Goal: Task Accomplishment & Management: Use online tool/utility

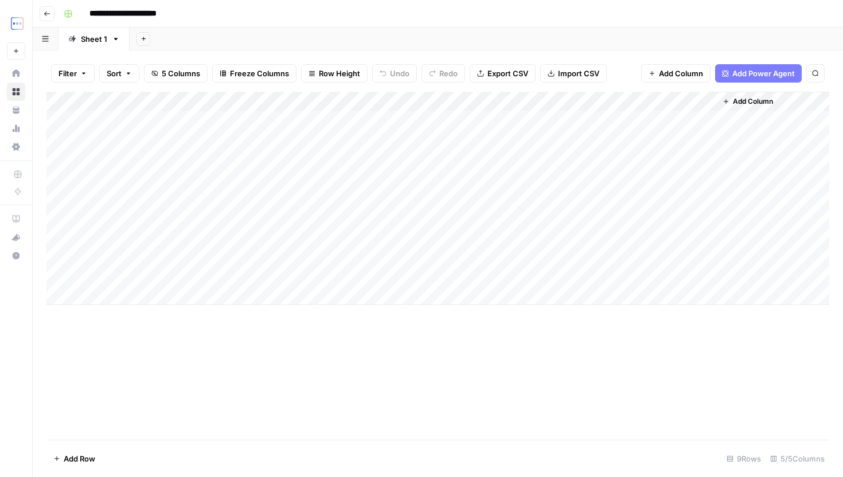
click at [44, 5] on header "**********" at bounding box center [438, 14] width 811 height 28
click at [44, 13] on icon "button" at bounding box center [47, 13] width 7 height 7
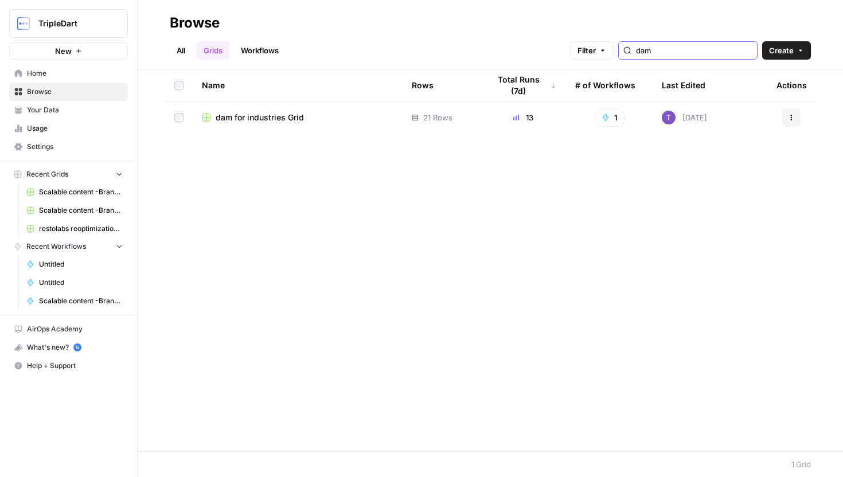
click at [691, 56] on input "dam" at bounding box center [694, 50] width 116 height 11
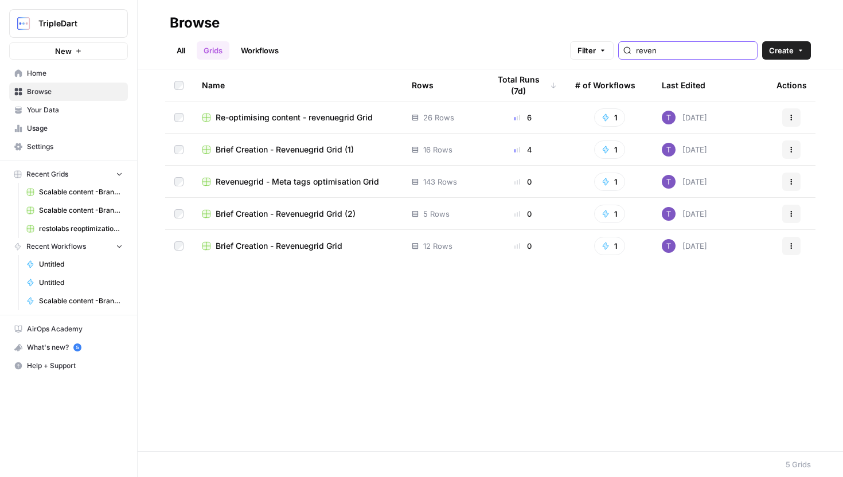
type input "reven"
click at [303, 119] on span "Re-optimising content - revenuegrid Grid" at bounding box center [294, 117] width 157 height 11
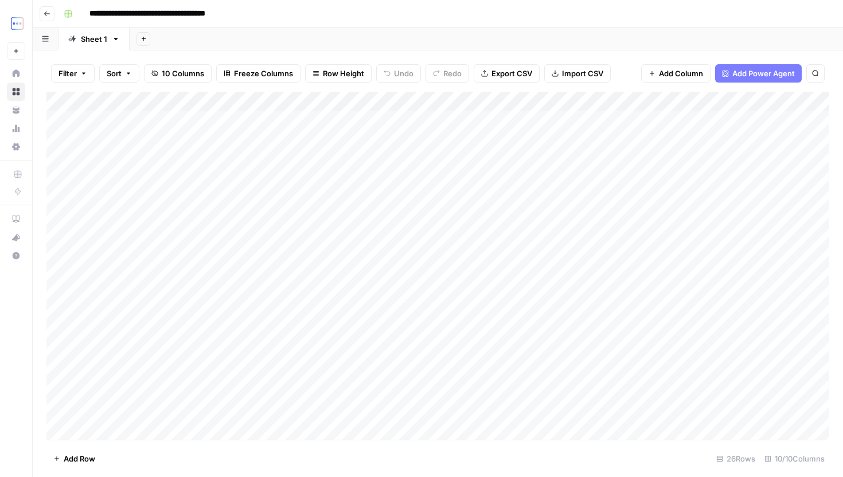
scroll to position [197, 0]
click at [135, 417] on div "Add Column" at bounding box center [437, 266] width 783 height 348
click at [141, 434] on div "Add Column" at bounding box center [437, 266] width 783 height 348
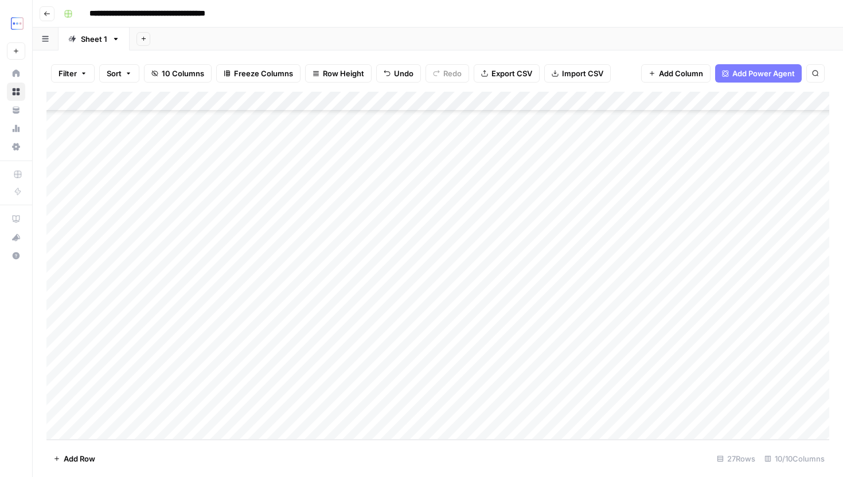
click at [145, 417] on div "Add Column" at bounding box center [437, 266] width 783 height 348
type textarea "**********"
click at [283, 413] on div "Add Column" at bounding box center [437, 266] width 783 height 348
click at [151, 431] on div "Add Column" at bounding box center [437, 266] width 783 height 348
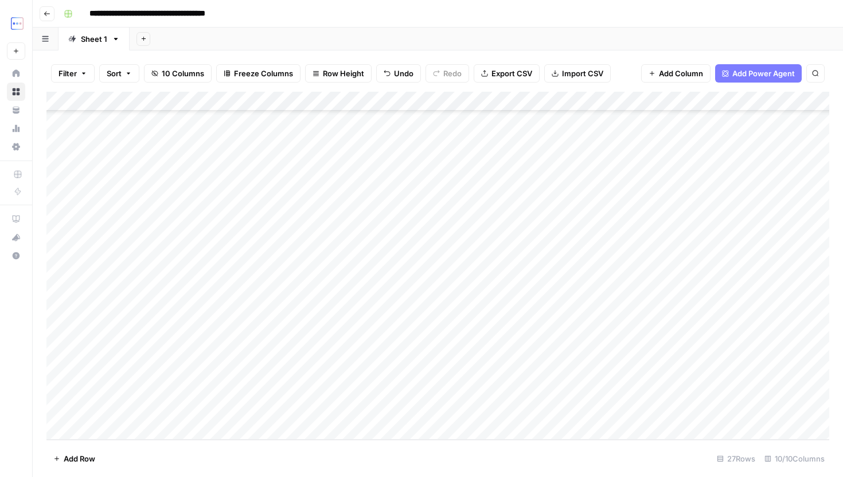
scroll to position [236, 0]
paste textarea "**********"
type textarea "**********"
click at [280, 387] on div "Add Column" at bounding box center [437, 266] width 783 height 348
click at [176, 391] on div "Add Column" at bounding box center [437, 266] width 783 height 348
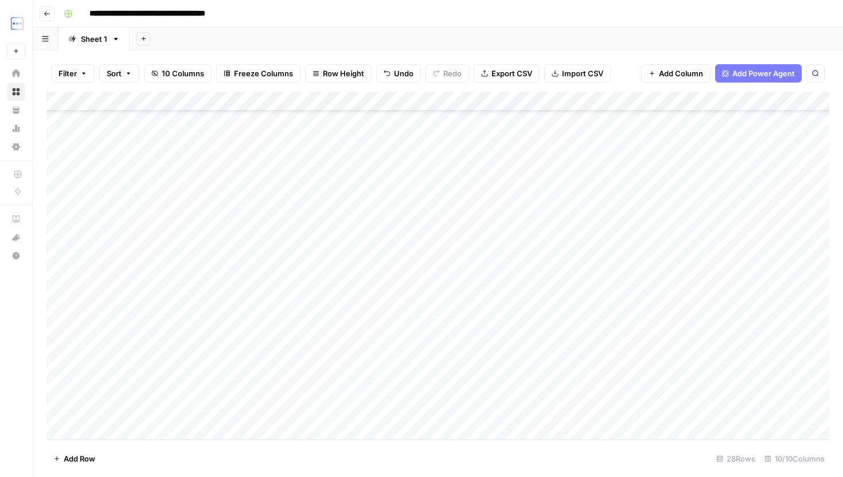
click at [176, 391] on div "Add Column" at bounding box center [437, 266] width 783 height 348
click at [271, 387] on div "Add Column" at bounding box center [437, 266] width 783 height 348
click at [626, 389] on div "Add Column" at bounding box center [437, 266] width 783 height 348
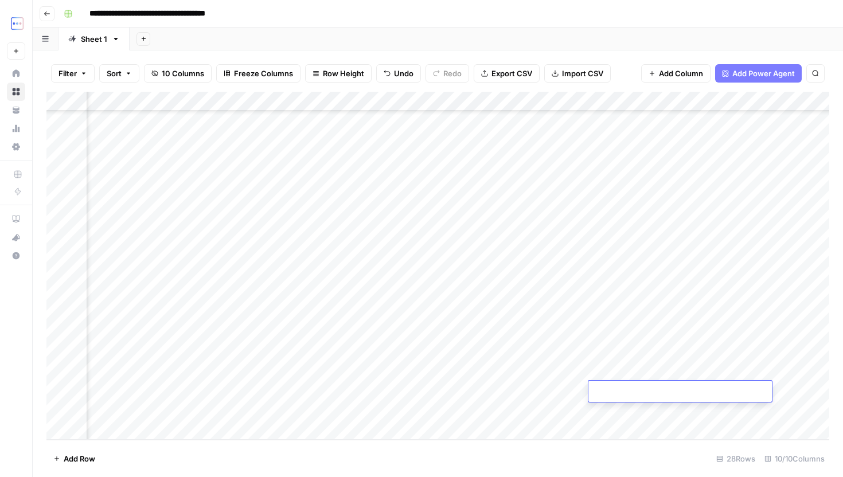
type textarea "**********"
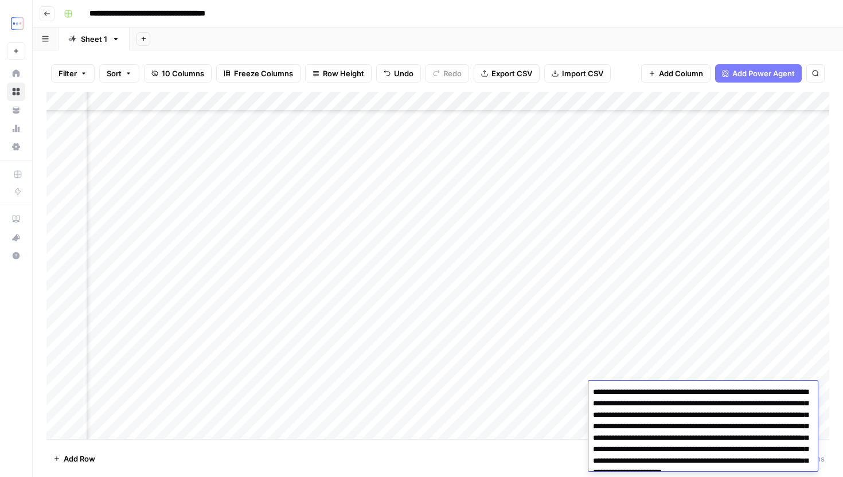
scroll to position [430, 0]
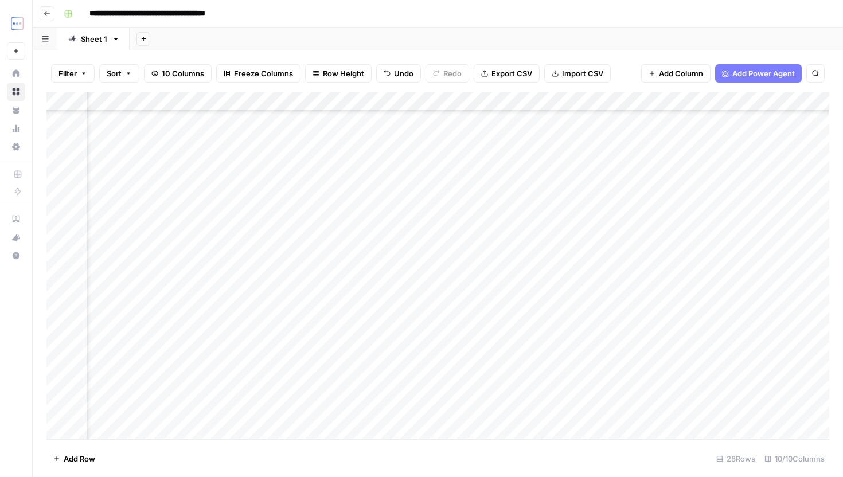
click at [540, 382] on div "Add Column" at bounding box center [437, 266] width 783 height 348
click at [251, 384] on div "Add Column" at bounding box center [437, 266] width 783 height 348
click at [635, 388] on div "Add Column" at bounding box center [437, 266] width 783 height 348
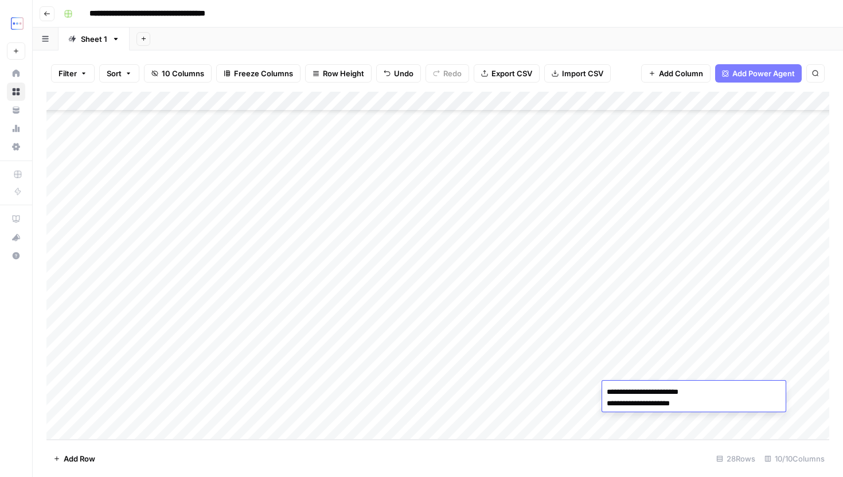
click at [520, 388] on div "Add Column" at bounding box center [437, 266] width 783 height 348
type textarea "**********"
click at [476, 381] on div "Add Column" at bounding box center [437, 266] width 783 height 348
drag, startPoint x: 496, startPoint y: 379, endPoint x: 496, endPoint y: 388, distance: 9.8
click at [496, 388] on div "Add Column" at bounding box center [437, 266] width 783 height 348
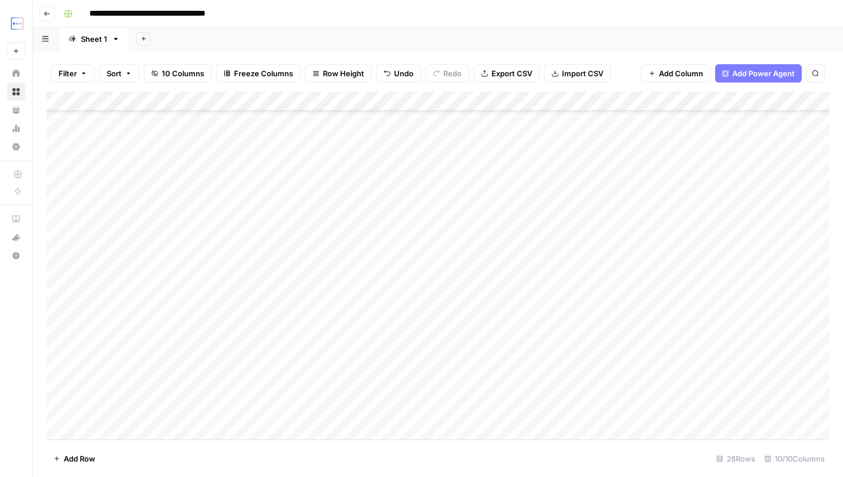
click at [366, 387] on div "Add Column" at bounding box center [437, 266] width 783 height 348
click at [356, 390] on div "Add Column" at bounding box center [437, 266] width 783 height 348
click at [356, 390] on textarea at bounding box center [385, 392] width 184 height 16
type textarea "**********"
click at [259, 386] on div "Add Column" at bounding box center [437, 266] width 783 height 348
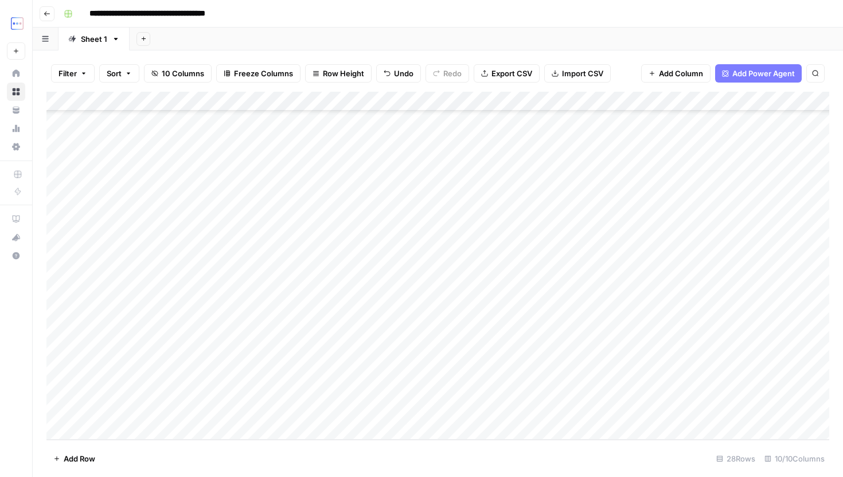
click at [236, 387] on div "Add Column" at bounding box center [437, 266] width 783 height 348
type textarea "**********"
click at [367, 433] on div "Add Column" at bounding box center [437, 266] width 783 height 348
click at [667, 373] on div "Add Column" at bounding box center [437, 266] width 783 height 348
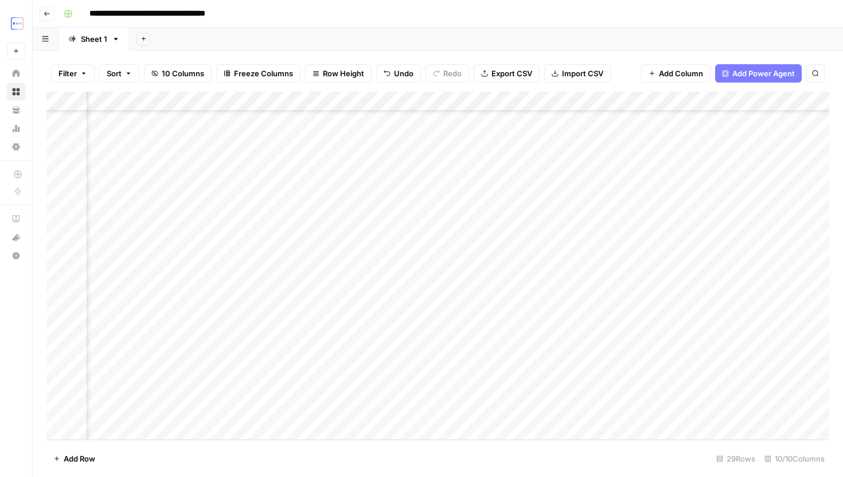
scroll to position [255, 0]
click at [174, 394] on div "Add Column" at bounding box center [437, 266] width 783 height 348
click at [282, 387] on div "Add Column" at bounding box center [437, 266] width 783 height 348
click at [176, 388] on div "Add Column" at bounding box center [437, 266] width 783 height 348
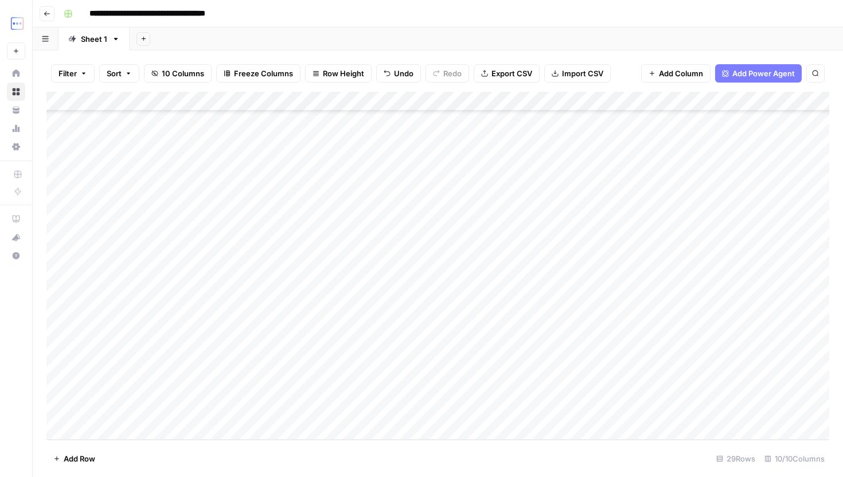
click at [176, 388] on div "Add Column" at bounding box center [437, 266] width 783 height 348
click at [261, 394] on textarea "**********" at bounding box center [178, 392] width 184 height 16
click at [279, 394] on div "Add Column" at bounding box center [437, 266] width 783 height 348
click at [161, 395] on div "Add Column" at bounding box center [437, 266] width 783 height 348
drag, startPoint x: 191, startPoint y: 97, endPoint x: 272, endPoint y: 97, distance: 80.9
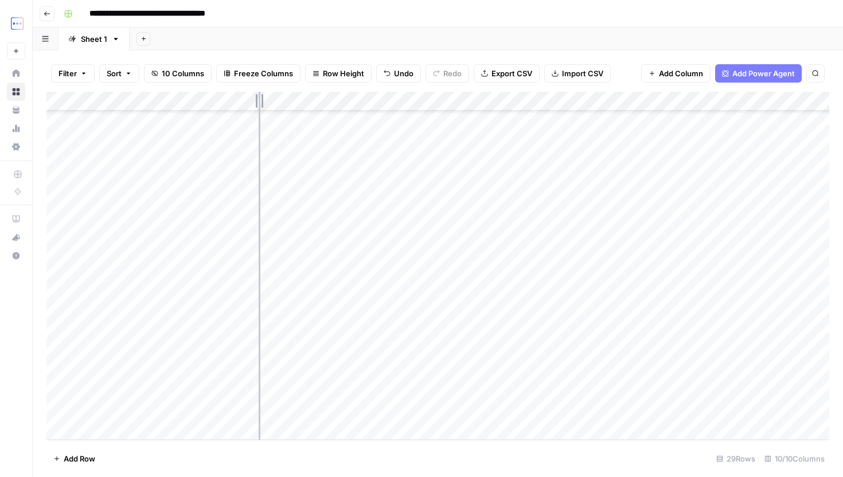
click at [271, 97] on div "Add Column" at bounding box center [437, 266] width 783 height 348
click at [300, 392] on div "Add Column" at bounding box center [437, 266] width 783 height 348
click at [252, 392] on div "Add Column" at bounding box center [437, 266] width 783 height 348
click at [295, 390] on div "Add Column" at bounding box center [437, 266] width 783 height 348
click at [303, 392] on div "Add Column" at bounding box center [437, 266] width 783 height 348
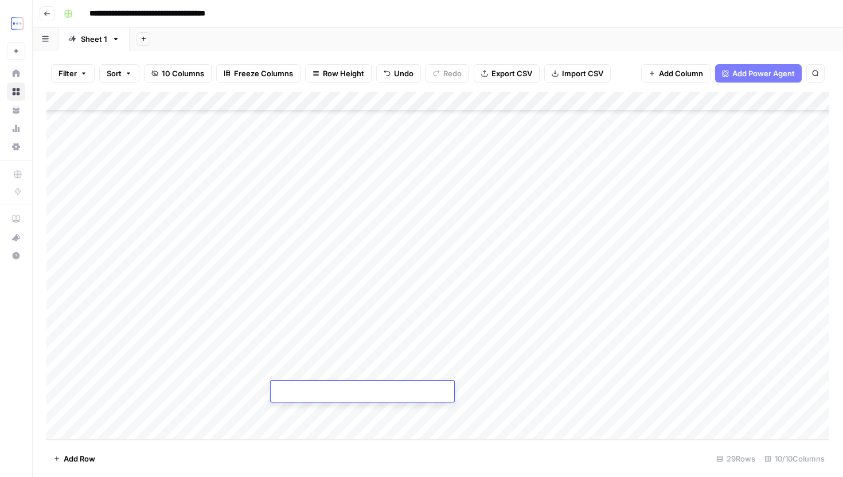
click at [364, 390] on textarea at bounding box center [363, 392] width 184 height 16
click at [487, 394] on div "Add Column" at bounding box center [437, 266] width 783 height 348
click at [450, 394] on div "Add Column" at bounding box center [437, 266] width 783 height 348
click at [353, 395] on div "Add Column" at bounding box center [437, 266] width 783 height 348
click at [453, 386] on div "Add Column" at bounding box center [437, 266] width 783 height 348
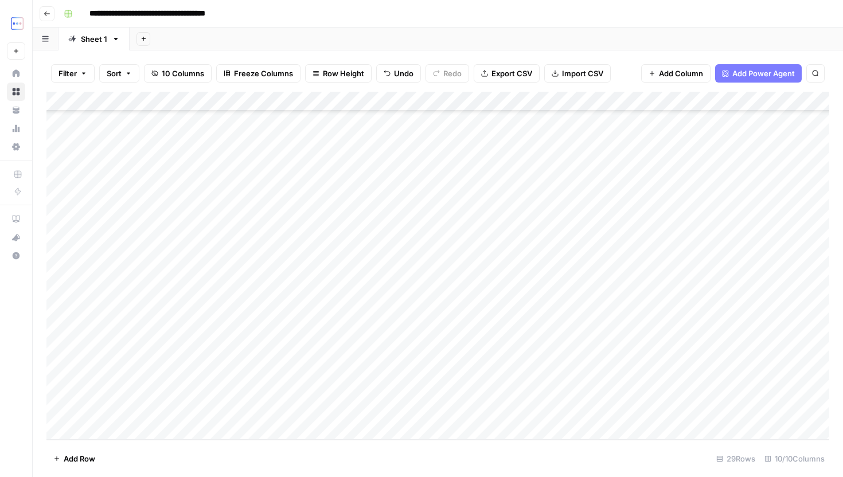
click at [543, 394] on div "Add Column" at bounding box center [437, 266] width 783 height 348
click at [426, 394] on div "Add Column" at bounding box center [437, 266] width 783 height 348
click at [333, 394] on div "Add Column" at bounding box center [437, 266] width 783 height 348
click at [252, 392] on div "Add Column" at bounding box center [437, 266] width 783 height 348
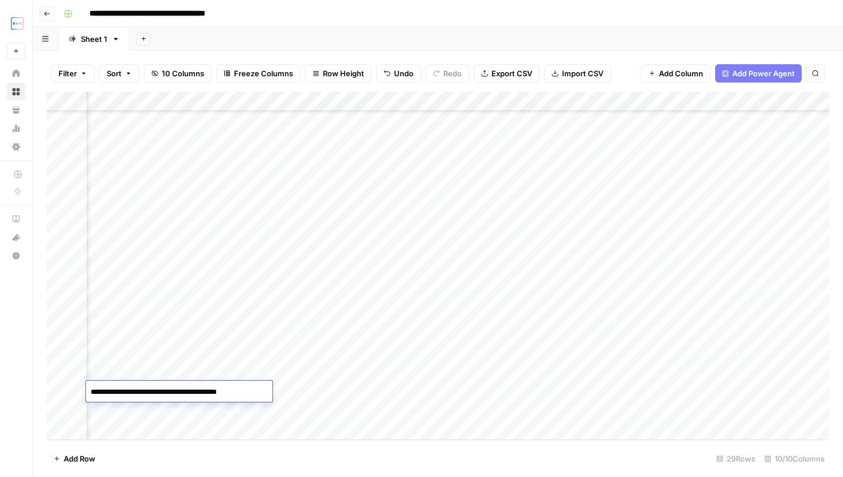
scroll to position [255, 395]
click at [539, 376] on div "Add Column" at bounding box center [437, 266] width 783 height 348
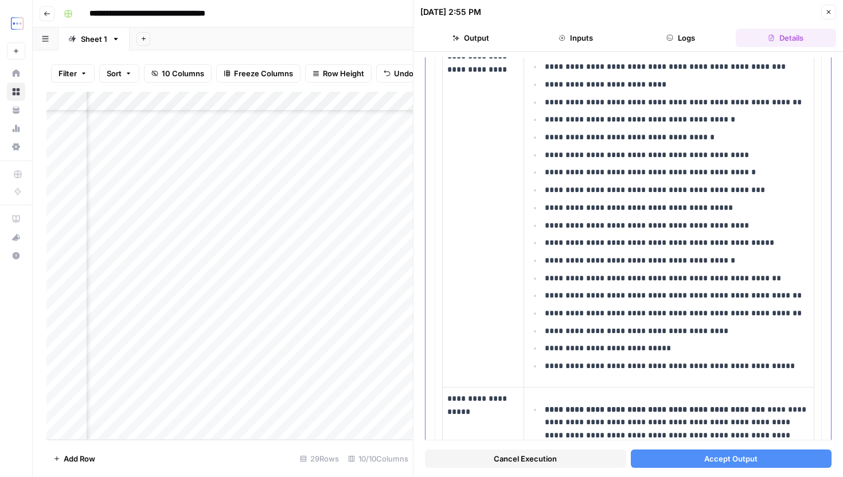
scroll to position [757, 0]
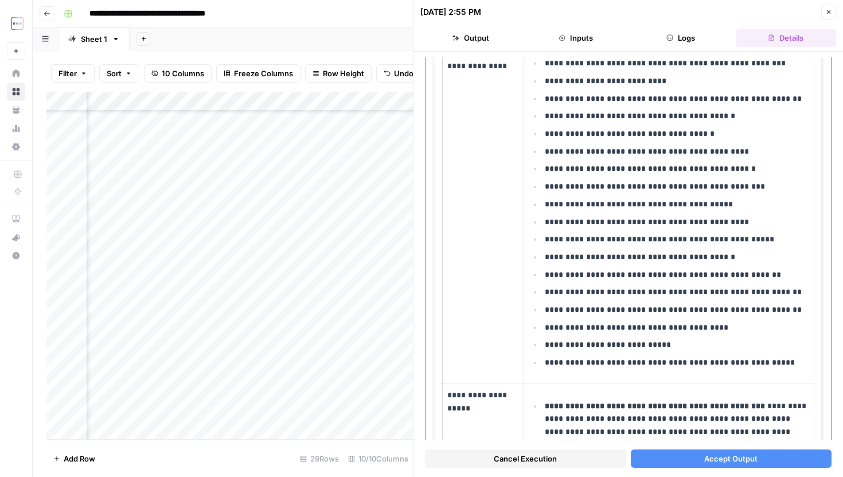
click at [733, 323] on p "**********" at bounding box center [677, 327] width 264 height 13
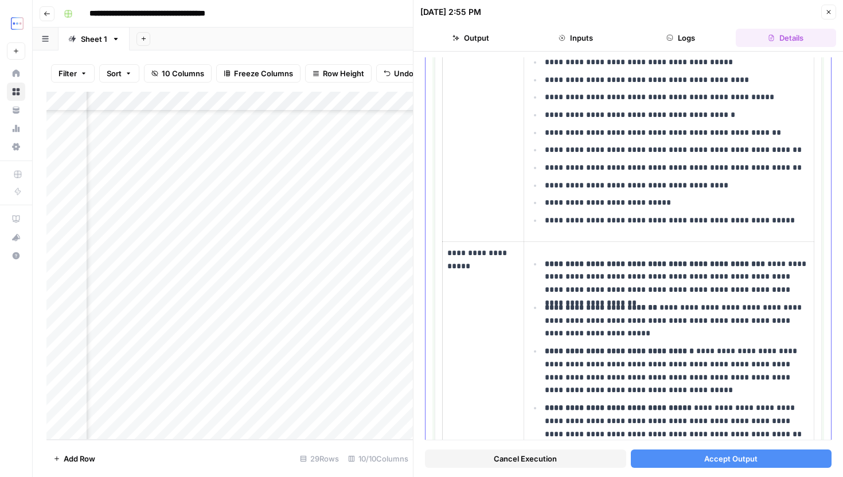
scroll to position [897, 0]
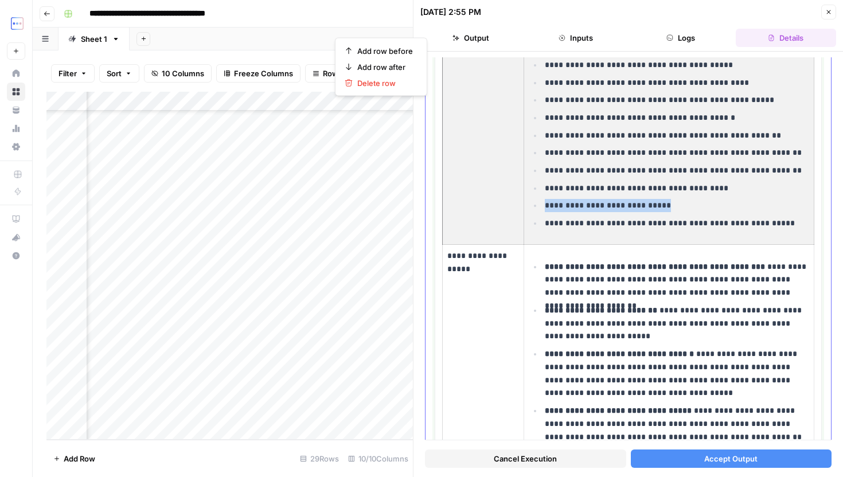
drag, startPoint x: 668, startPoint y: 209, endPoint x: 523, endPoint y: 209, distance: 145.7
click at [523, 209] on tr "**********" at bounding box center [629, 73] width 372 height 343
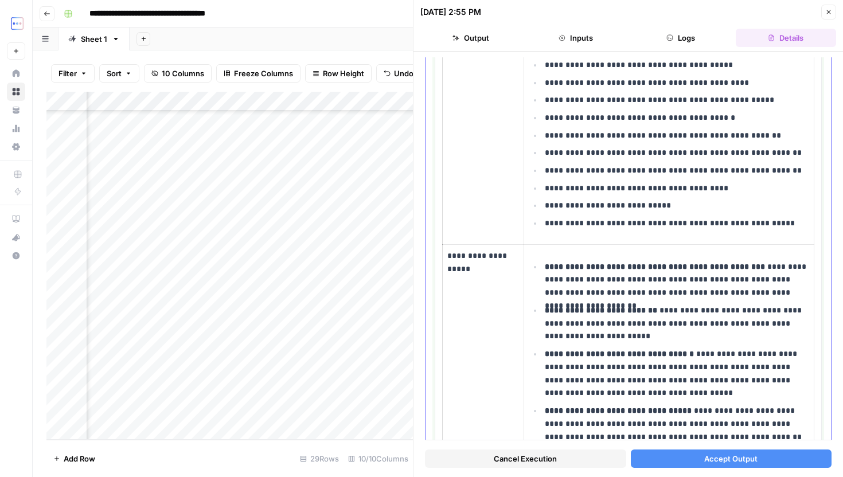
click at [649, 208] on p "**********" at bounding box center [677, 205] width 264 height 13
drag, startPoint x: 659, startPoint y: 209, endPoint x: 542, endPoint y: 209, distance: 117.0
click at [542, 209] on li "**********" at bounding box center [675, 206] width 267 height 14
click at [777, 225] on p "**********" at bounding box center [677, 223] width 264 height 13
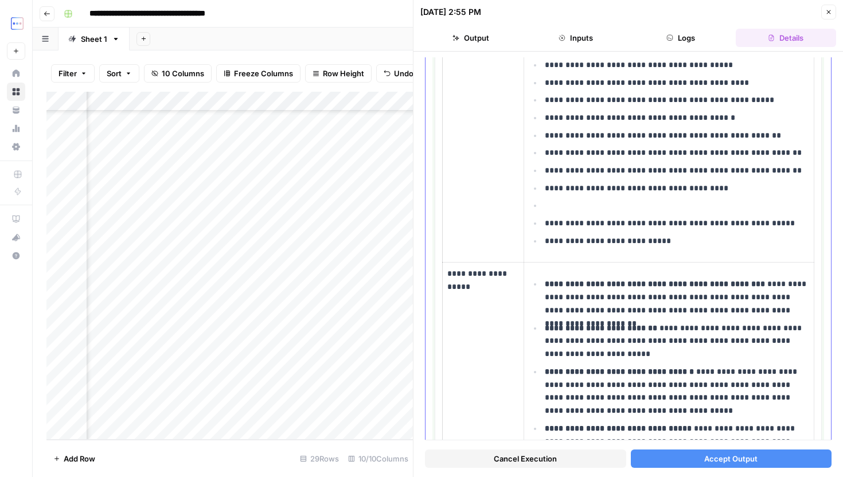
click at [656, 207] on p at bounding box center [677, 205] width 264 height 13
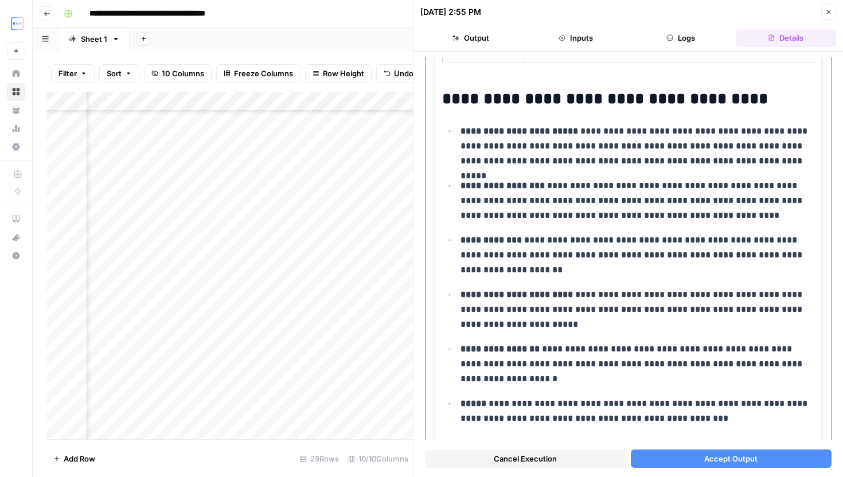
scroll to position [2030, 0]
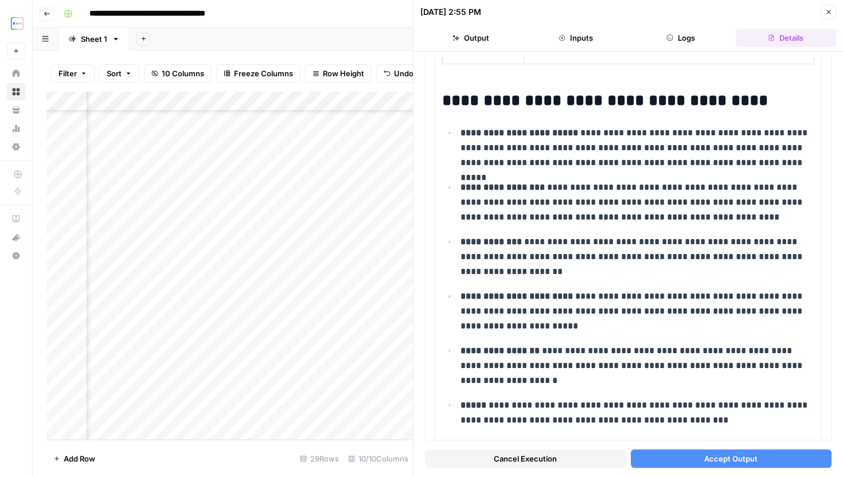
click at [702, 453] on button "Accept Output" at bounding box center [731, 459] width 201 height 18
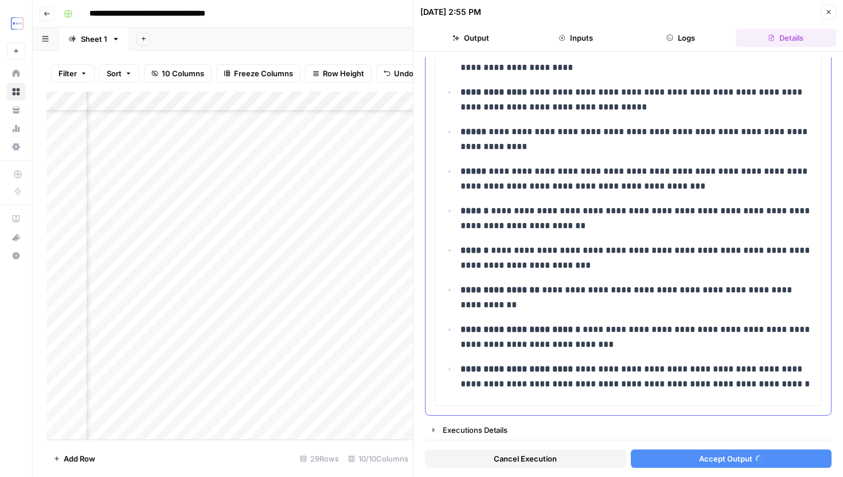
scroll to position [2594, 0]
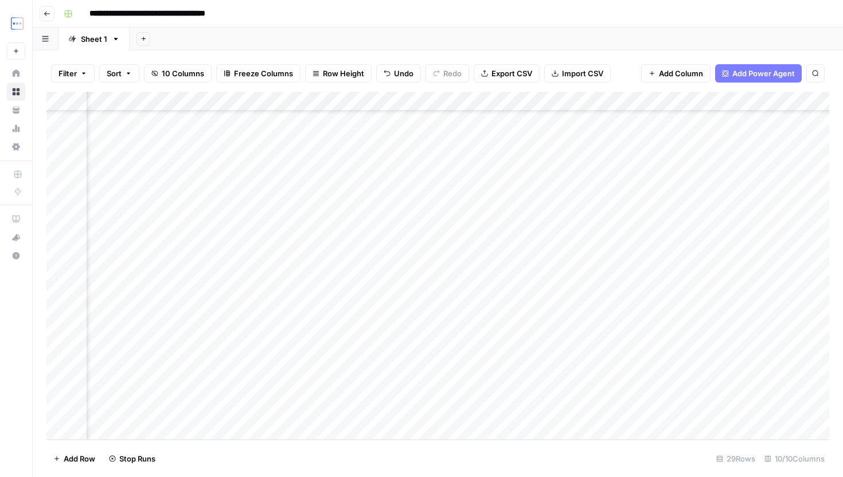
scroll to position [255, 0]
click at [238, 388] on div "Add Column" at bounding box center [437, 266] width 783 height 348
drag, startPoint x: 324, startPoint y: 390, endPoint x: 339, endPoint y: 390, distance: 15.5
click at [323, 390] on div "Add Column" at bounding box center [437, 266] width 783 height 348
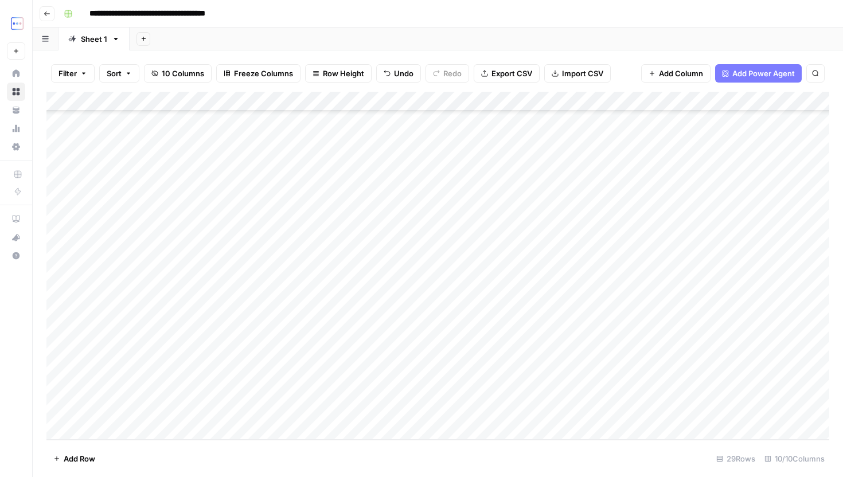
click at [438, 396] on div "Add Column" at bounding box center [437, 266] width 783 height 348
click at [359, 396] on div "Add Column" at bounding box center [437, 266] width 783 height 348
click at [465, 392] on div "Add Column" at bounding box center [437, 266] width 783 height 348
click at [508, 388] on div "Add Column" at bounding box center [437, 266] width 783 height 348
click at [575, 394] on div "Add Column" at bounding box center [437, 266] width 783 height 348
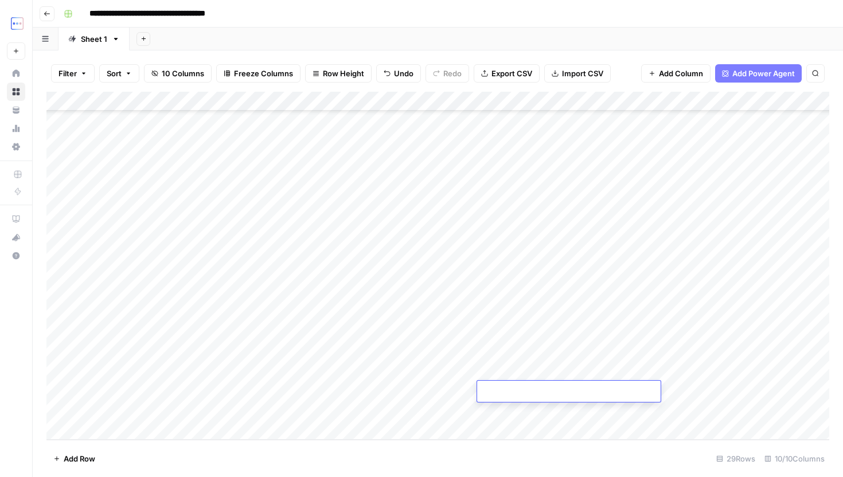
click at [594, 388] on textarea at bounding box center [569, 392] width 184 height 16
click at [683, 394] on div "Add Column" at bounding box center [437, 266] width 783 height 348
click at [529, 390] on div "Add Column" at bounding box center [437, 266] width 783 height 348
click at [329, 399] on div "Add Column" at bounding box center [437, 266] width 783 height 348
click at [334, 388] on div "Add Column" at bounding box center [437, 266] width 783 height 348
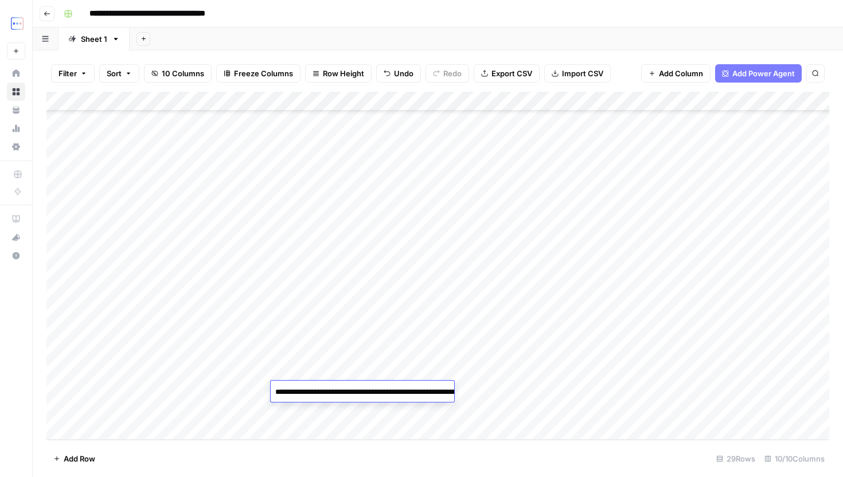
type textarea "**********"
click at [524, 399] on div "Add Column" at bounding box center [437, 266] width 783 height 348
click at [448, 399] on div "Add Column" at bounding box center [437, 266] width 783 height 348
type textarea "**********"
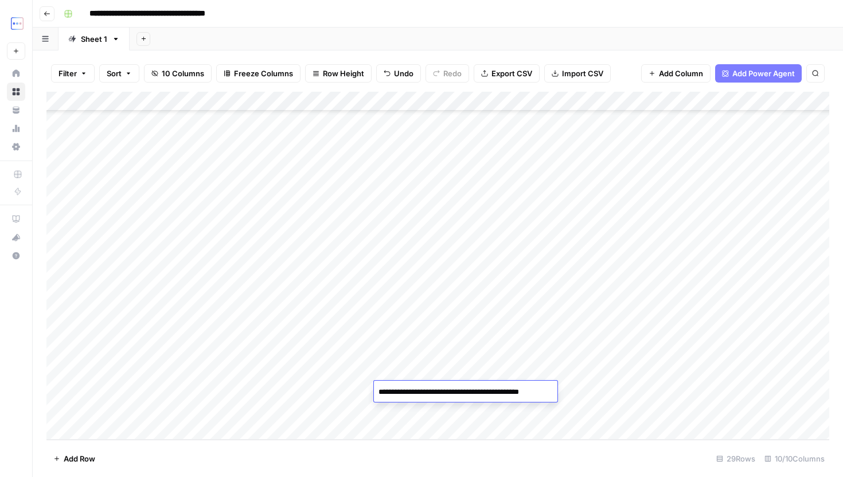
click at [567, 381] on div "Add Column" at bounding box center [437, 266] width 783 height 348
click at [567, 370] on div "Add Column" at bounding box center [437, 266] width 783 height 348
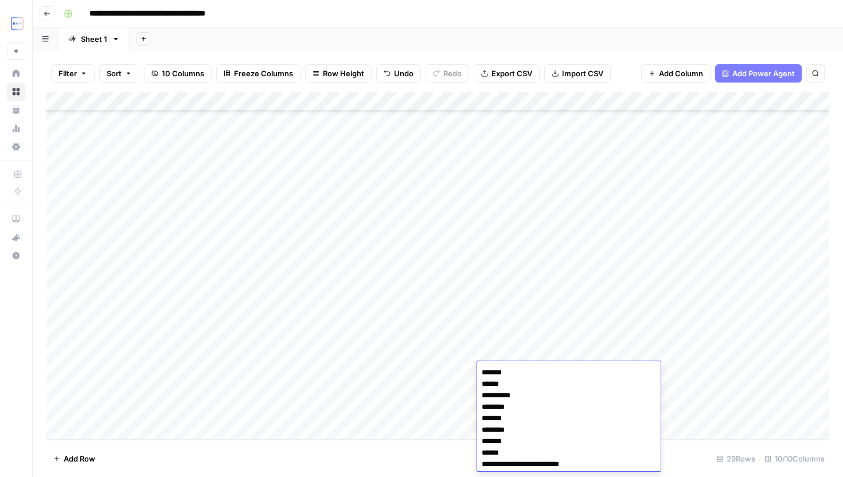
scroll to position [758, 0]
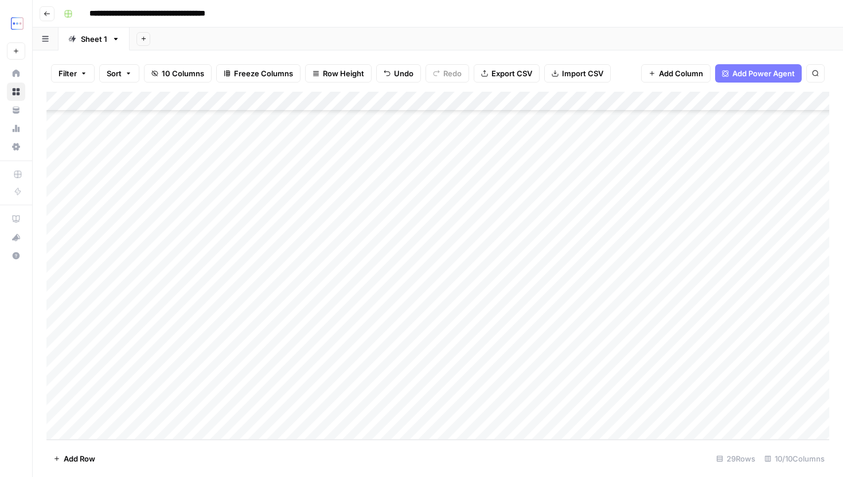
drag, startPoint x: 458, startPoint y: 390, endPoint x: 466, endPoint y: 388, distance: 8.2
click at [458, 390] on div "Add Column" at bounding box center [437, 266] width 783 height 348
click at [519, 379] on div "Add Column" at bounding box center [437, 266] width 783 height 348
drag, startPoint x: 580, startPoint y: 380, endPoint x: 580, endPoint y: 403, distance: 22.9
click at [580, 403] on div "Add Column" at bounding box center [437, 266] width 783 height 348
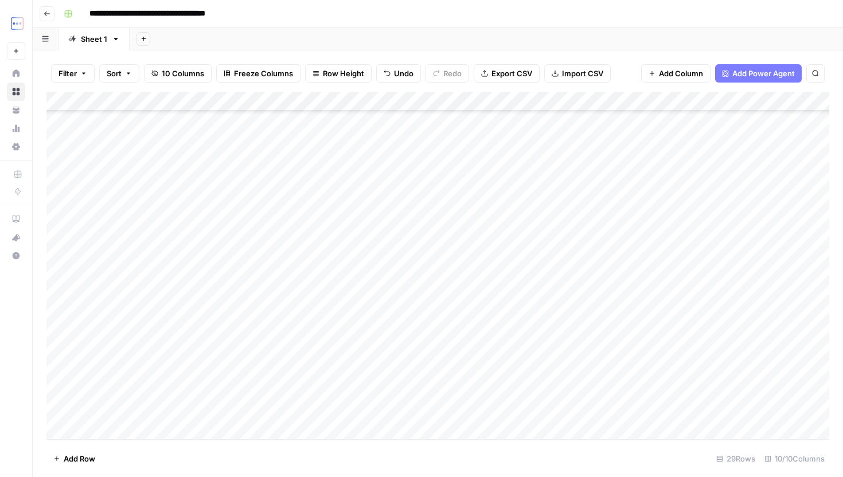
click at [613, 387] on div "Add Column" at bounding box center [437, 266] width 783 height 348
type textarea "**********"
click at [777, 388] on div "Add Column" at bounding box center [437, 266] width 783 height 348
click at [651, 388] on div "Add Column" at bounding box center [437, 266] width 783 height 348
click at [443, 401] on div "Add Column" at bounding box center [437, 266] width 783 height 348
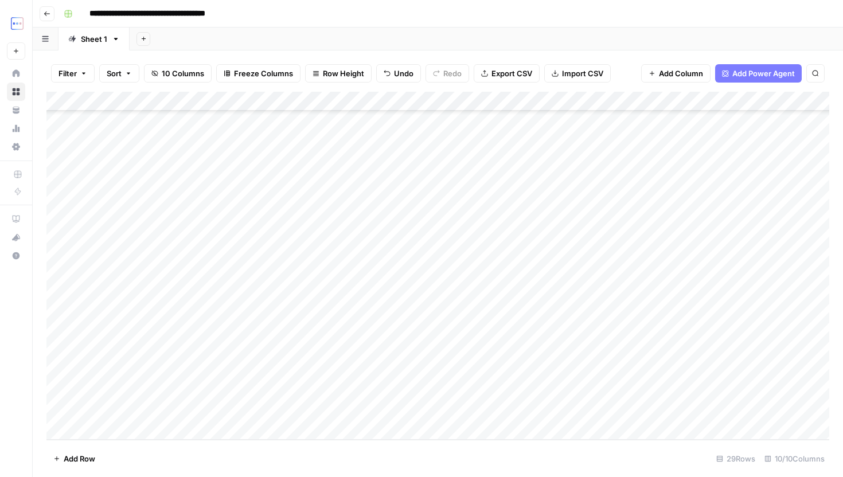
click at [633, 415] on div "Add Column" at bounding box center [437, 266] width 783 height 348
click at [714, 395] on div "Add Column" at bounding box center [437, 266] width 783 height 348
paste textarea "**********"
type textarea "**********"
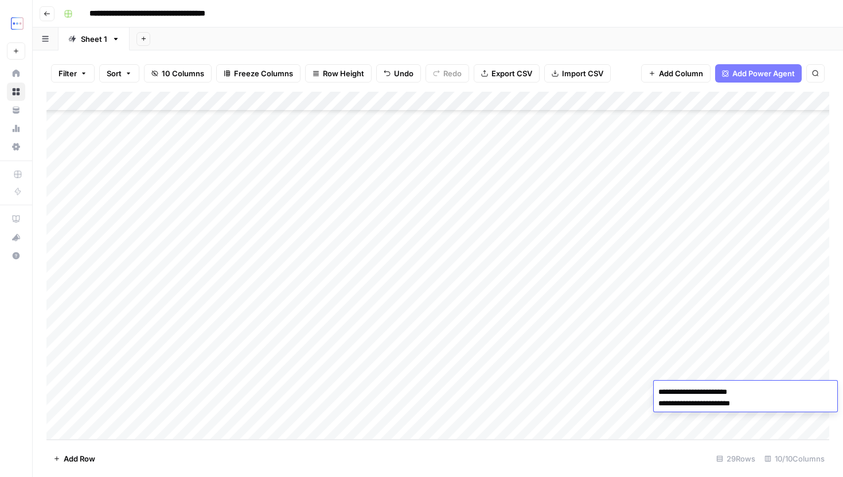
click at [626, 412] on div "Add Column" at bounding box center [437, 266] width 783 height 348
click at [509, 384] on div "Add Column" at bounding box center [437, 266] width 783 height 348
click at [675, 392] on div "Add Column" at bounding box center [437, 266] width 783 height 348
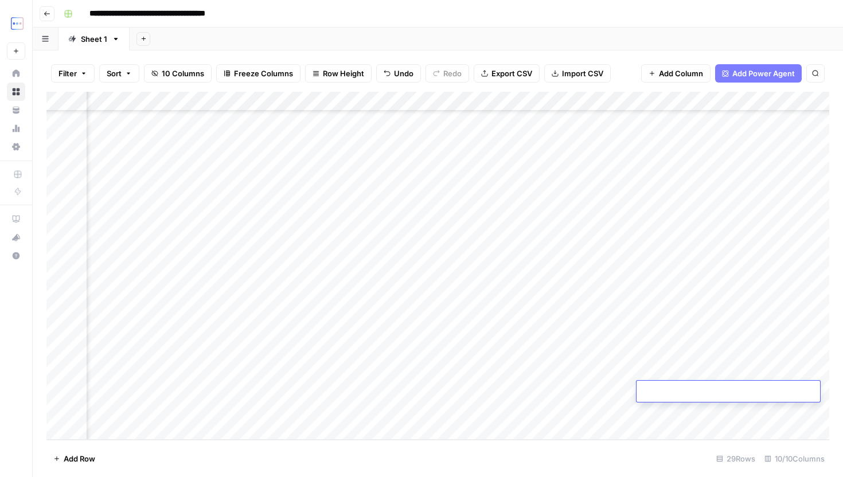
type textarea "**********"
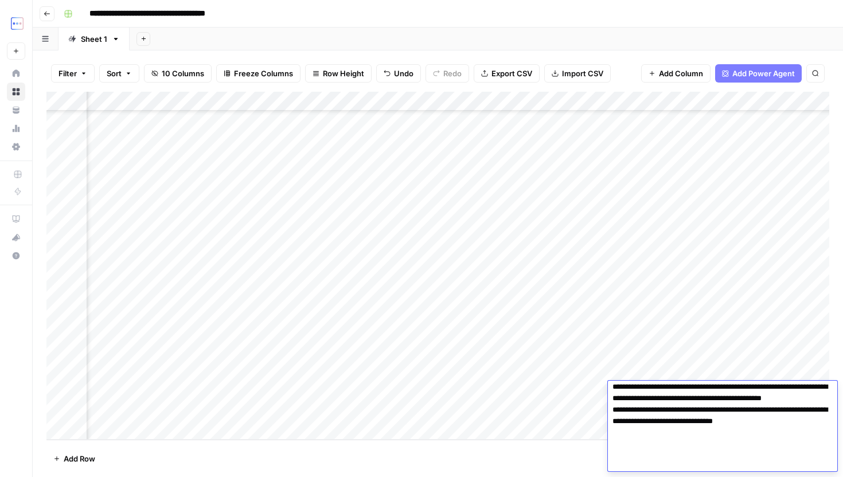
click at [577, 411] on div "Add Column" at bounding box center [437, 266] width 783 height 348
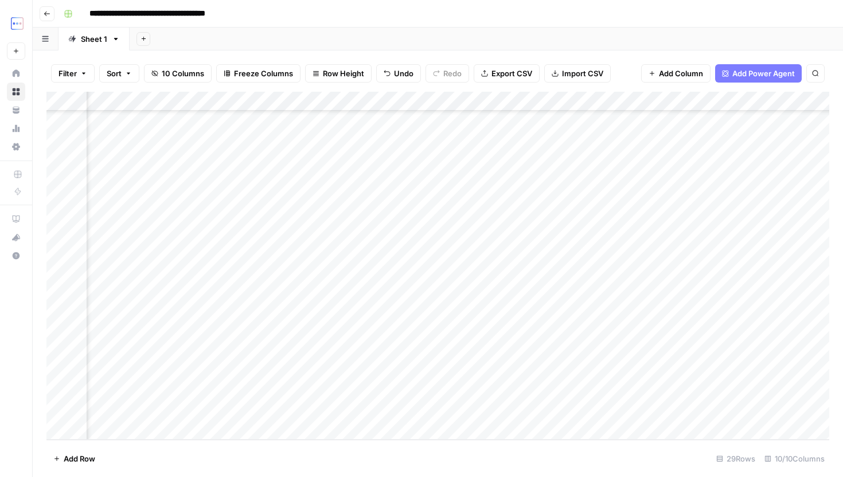
scroll to position [255, 435]
click at [538, 102] on div "Add Column" at bounding box center [437, 266] width 783 height 348
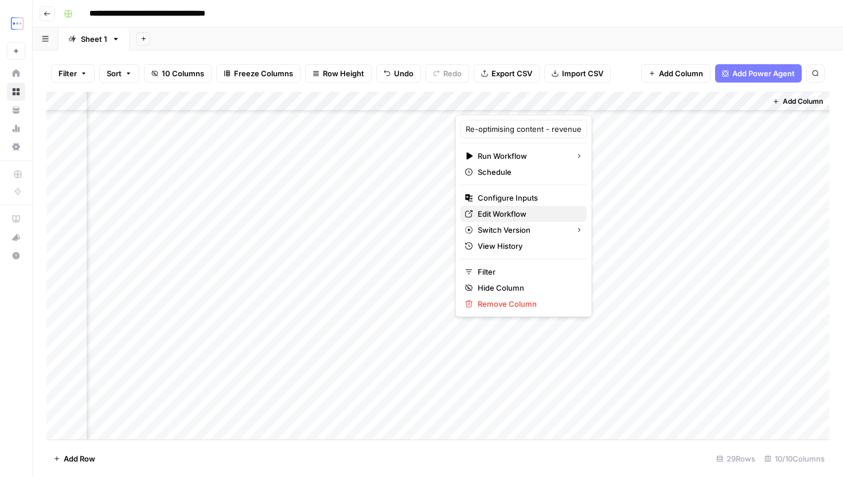
click at [515, 209] on span "Edit Workflow" at bounding box center [528, 213] width 100 height 11
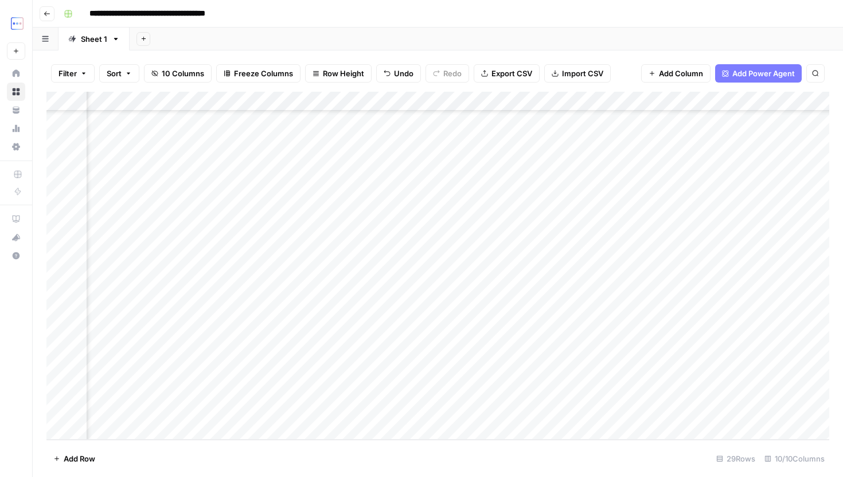
scroll to position [255, 150]
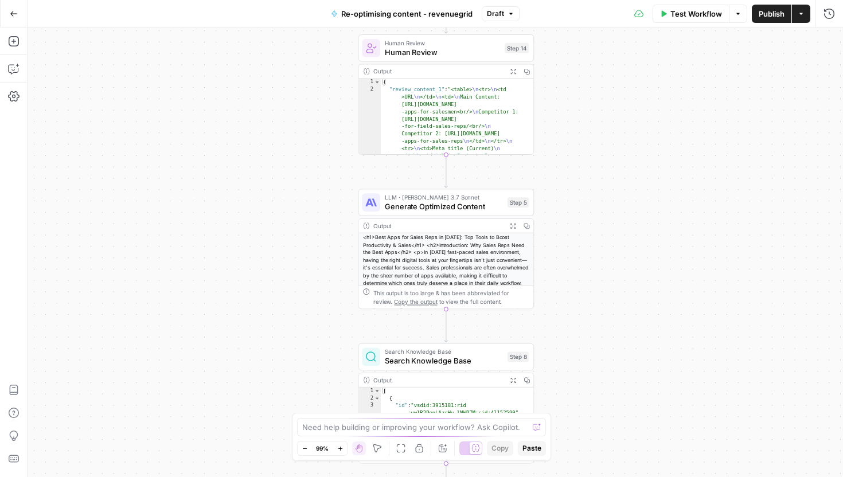
click at [415, 199] on span "LLM · [PERSON_NAME] 3.7 Sonnet" at bounding box center [444, 197] width 118 height 9
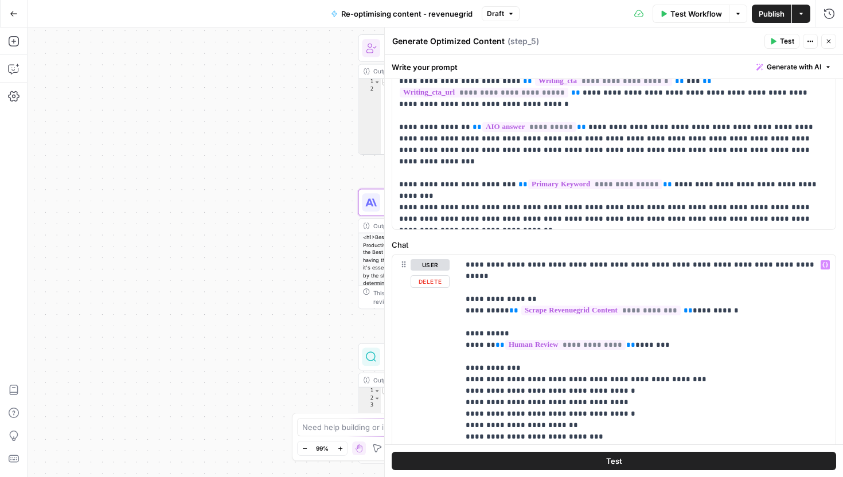
scroll to position [354, 0]
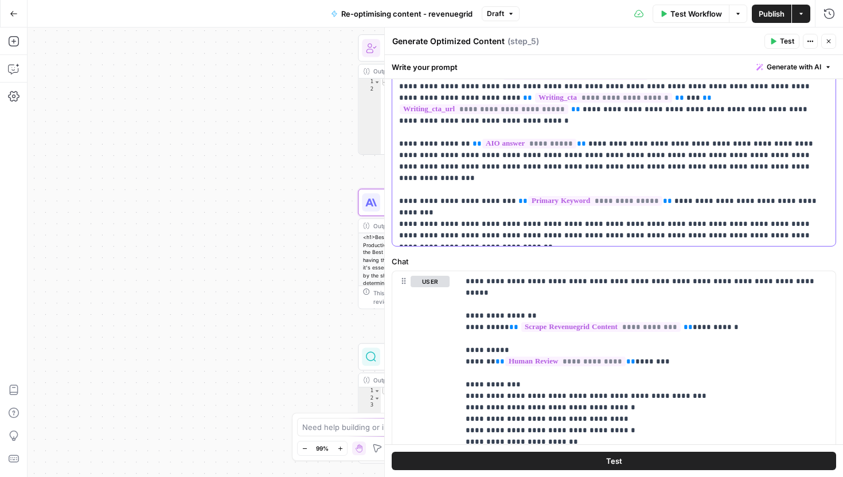
click at [520, 242] on div "**********" at bounding box center [613, 13] width 443 height 468
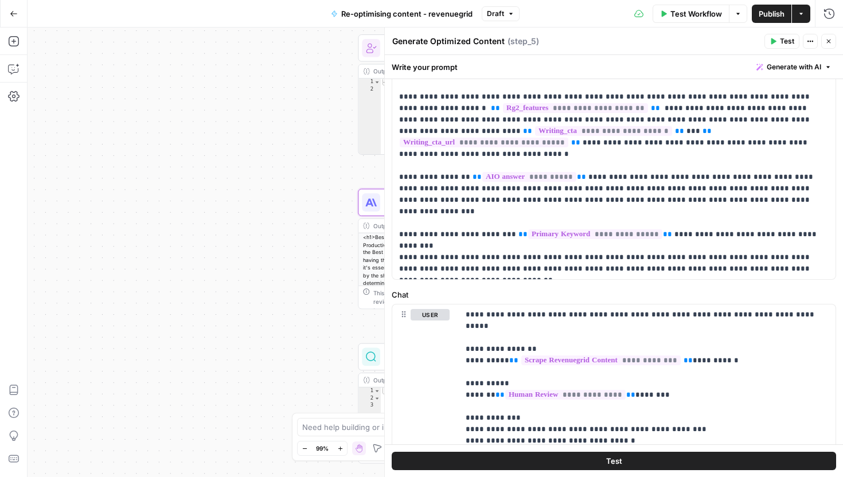
scroll to position [0, 0]
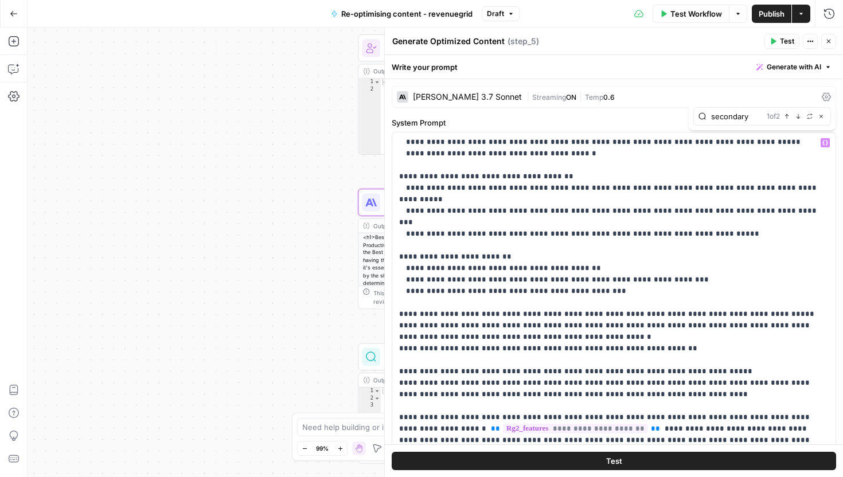
type input "secondary"
click at [796, 121] on div "1 of 2 Previous match Next Match Replace Close" at bounding box center [796, 116] width 59 height 10
click at [796, 120] on button "Next Match" at bounding box center [798, 116] width 9 height 9
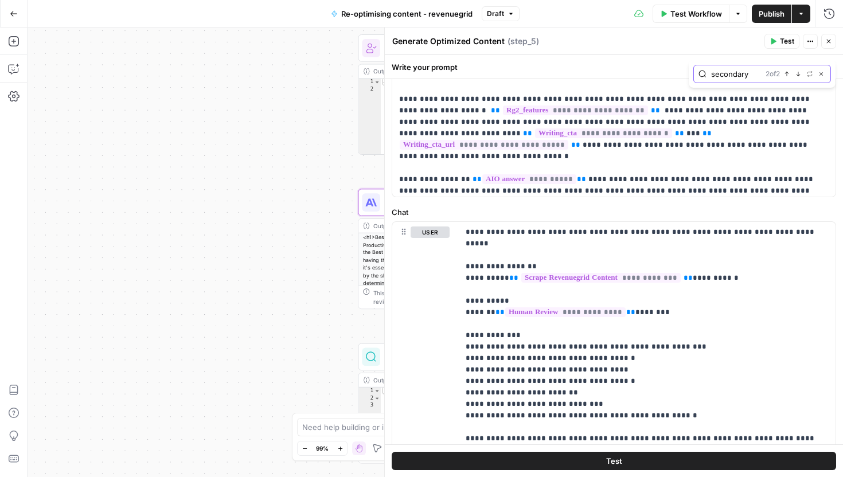
scroll to position [593, 0]
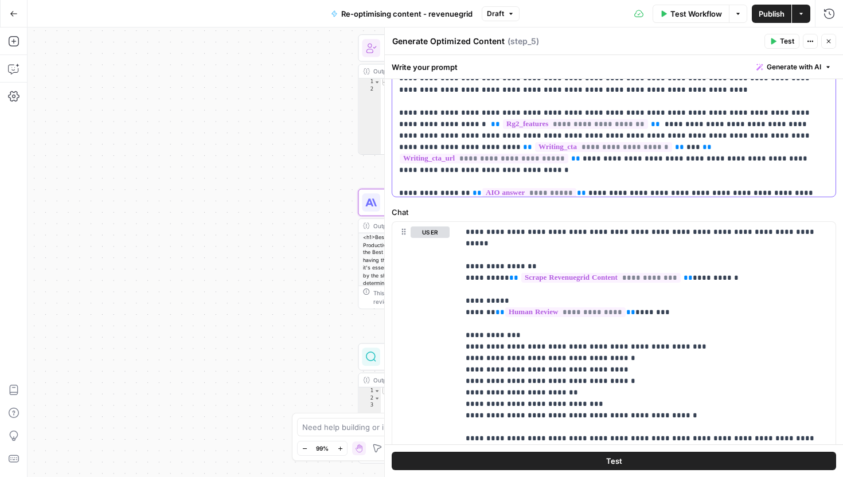
scroll to position [604, 0]
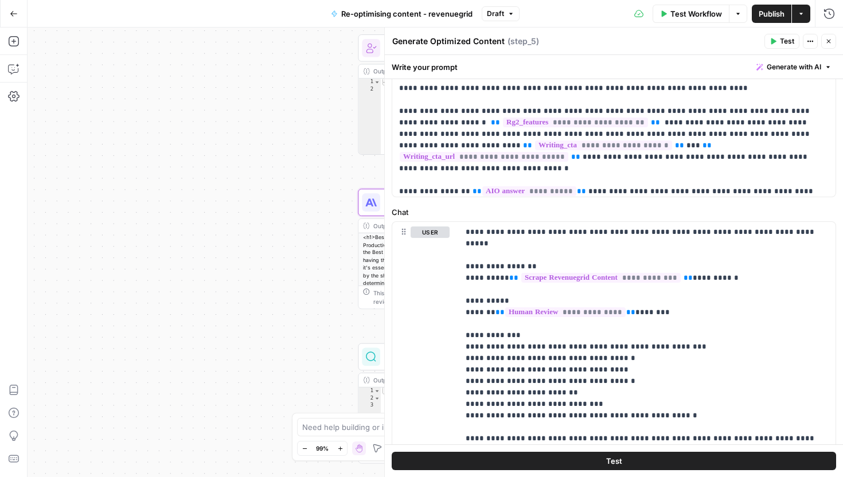
click at [775, 20] on button "Publish" at bounding box center [772, 14] width 40 height 18
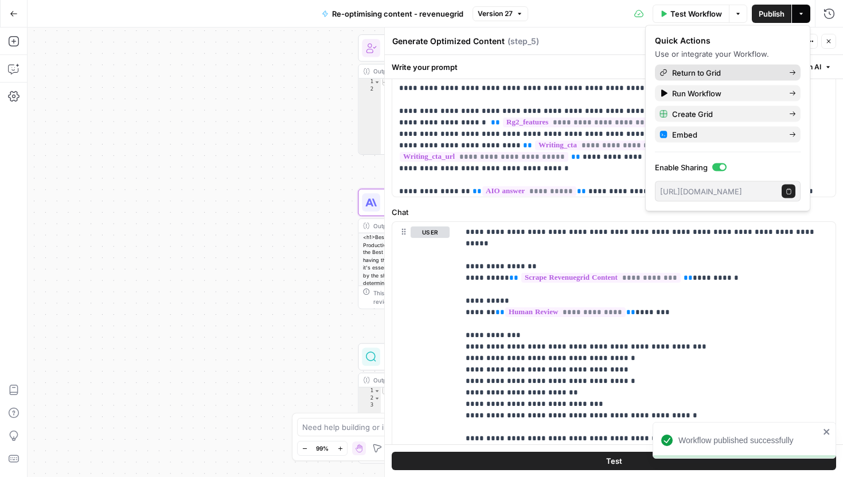
click at [710, 70] on span "Return to Grid" at bounding box center [726, 72] width 108 height 11
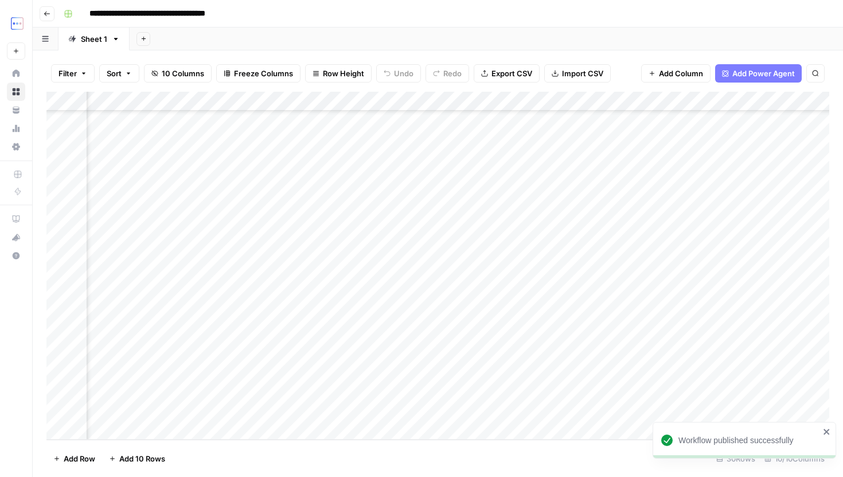
scroll to position [275, 435]
click at [507, 373] on div "Add Column" at bounding box center [437, 266] width 783 height 348
click at [224, 193] on div "Add Column" at bounding box center [437, 266] width 783 height 348
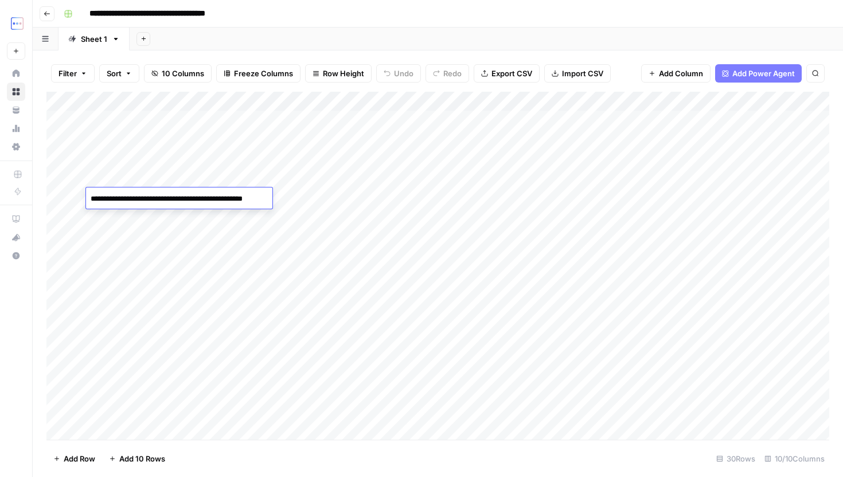
click at [360, 35] on div "Add Sheet" at bounding box center [487, 39] width 714 height 23
click at [500, 370] on div "Add Column" at bounding box center [437, 266] width 783 height 348
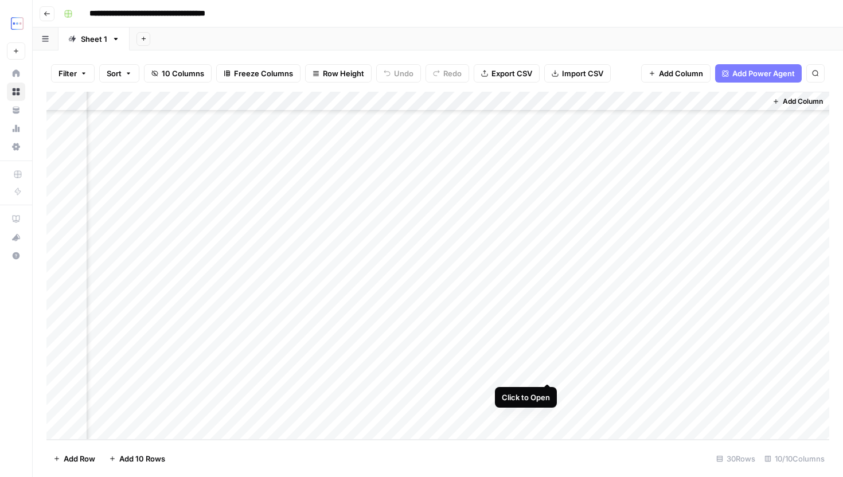
click at [547, 375] on div "Add Column" at bounding box center [437, 266] width 783 height 348
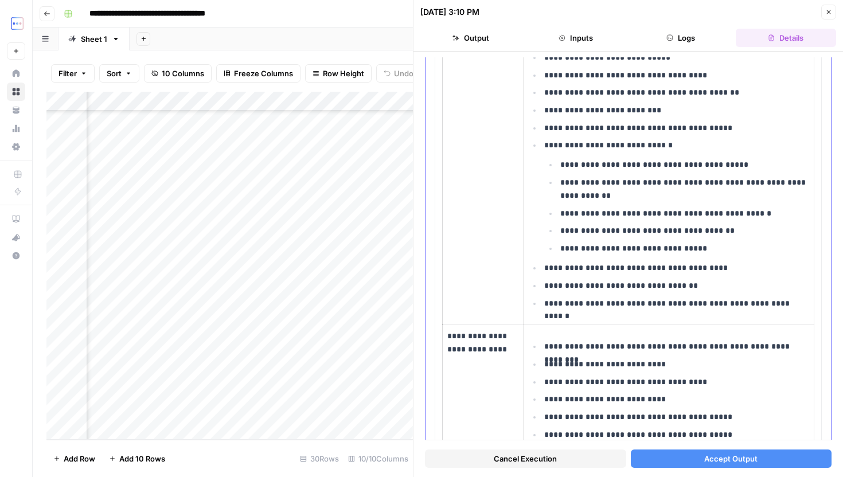
scroll to position [605, 0]
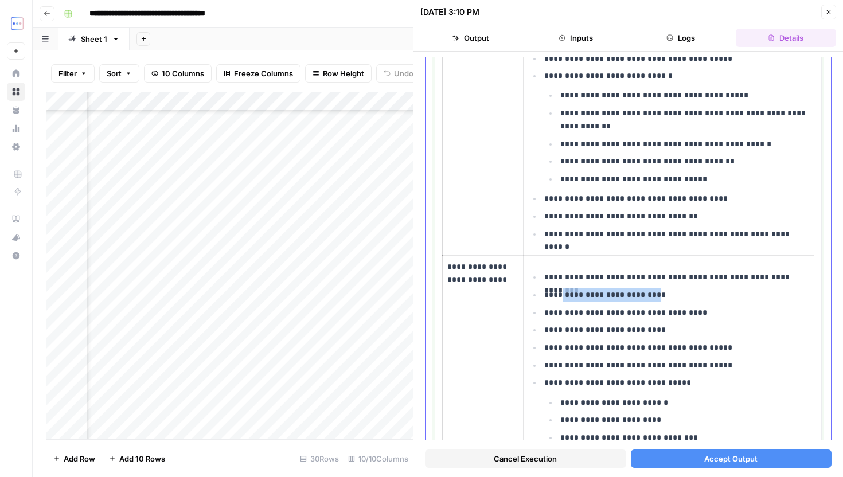
drag, startPoint x: 560, startPoint y: 299, endPoint x: 666, endPoint y: 299, distance: 106.1
click at [668, 299] on p "**********" at bounding box center [676, 295] width 265 height 13
drag, startPoint x: 564, startPoint y: 314, endPoint x: 701, endPoint y: 313, distance: 136.5
click at [701, 313] on p "**********" at bounding box center [676, 312] width 265 height 13
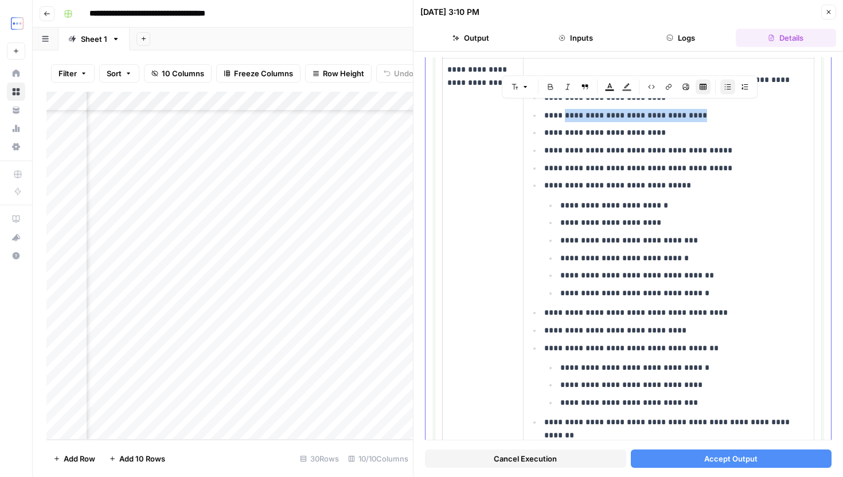
scroll to position [809, 0]
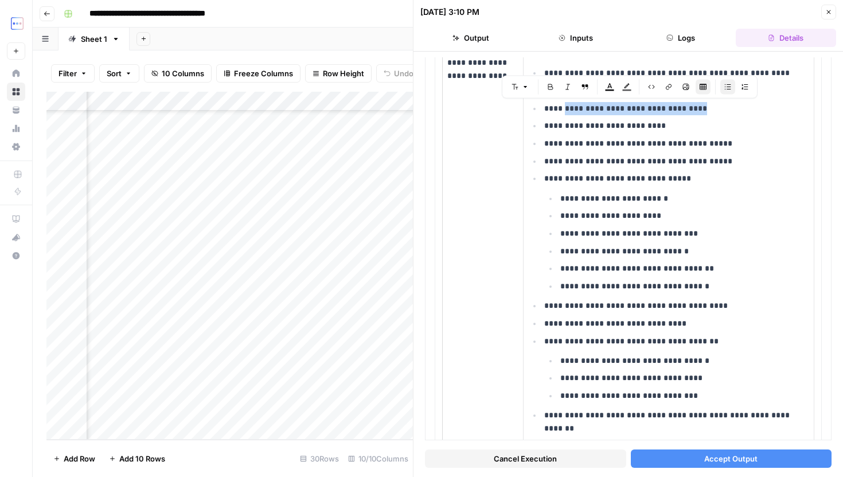
click at [287, 373] on div "Add Column" at bounding box center [229, 266] width 367 height 348
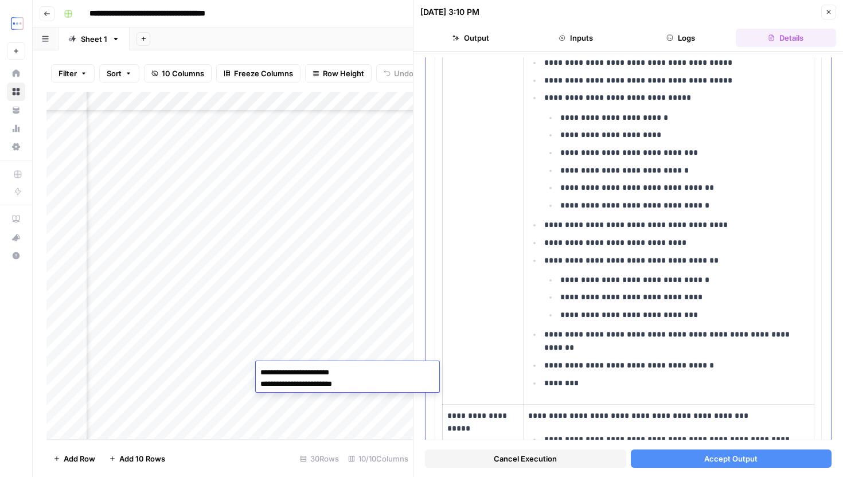
scroll to position [893, 0]
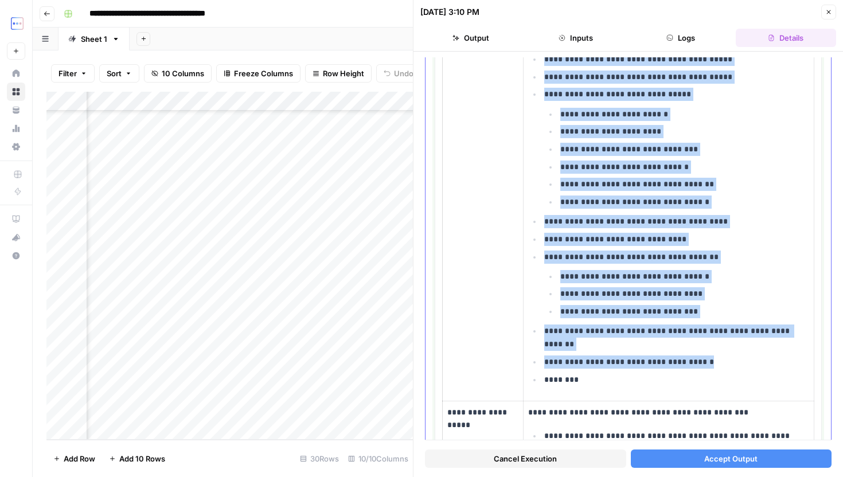
drag, startPoint x: 538, startPoint y: 361, endPoint x: 735, endPoint y: 363, distance: 196.8
click at [735, 363] on ul "**********" at bounding box center [668, 184] width 281 height 404
click at [735, 363] on p "**********" at bounding box center [676, 362] width 265 height 13
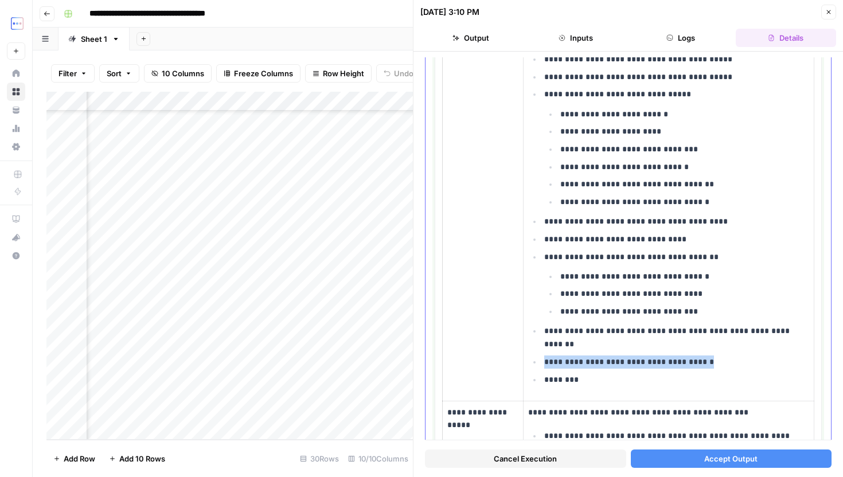
drag, startPoint x: 725, startPoint y: 363, endPoint x: 537, endPoint y: 361, distance: 188.2
click at [537, 361] on ul "**********" at bounding box center [668, 184] width 281 height 404
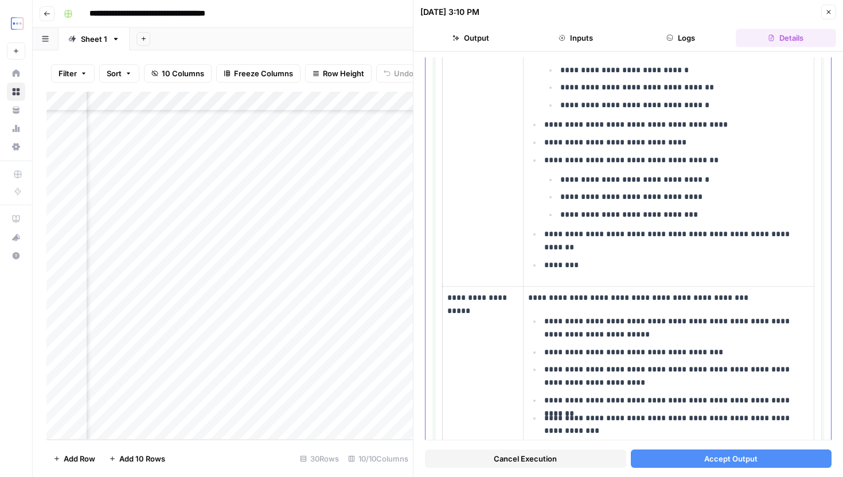
scroll to position [988, 0]
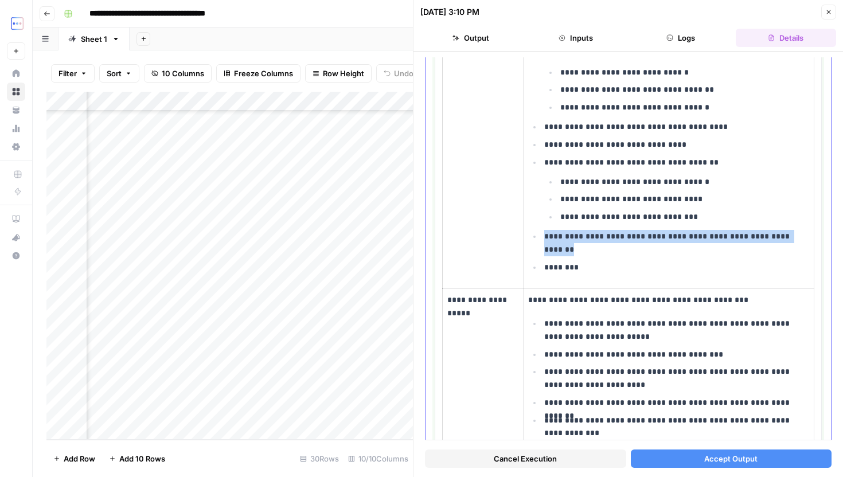
drag, startPoint x: 574, startPoint y: 253, endPoint x: 534, endPoint y: 233, distance: 44.4
click at [542, 233] on li "**********" at bounding box center [676, 242] width 268 height 27
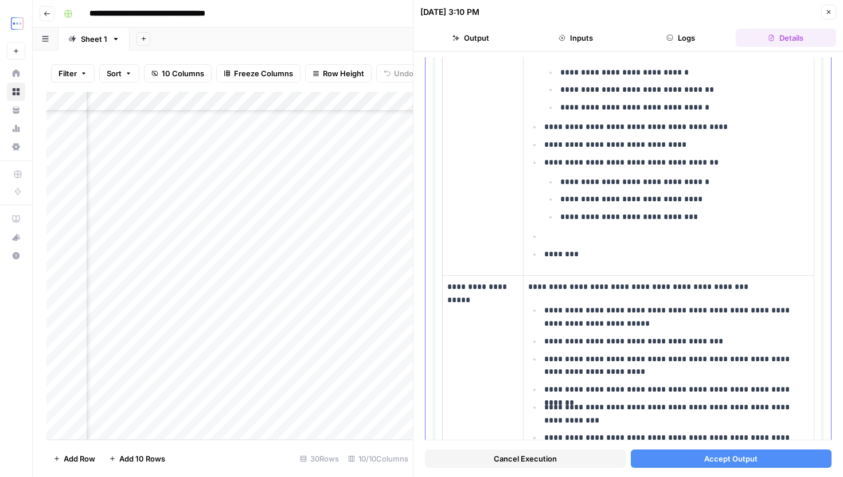
click at [687, 145] on p "**********" at bounding box center [676, 144] width 265 height 13
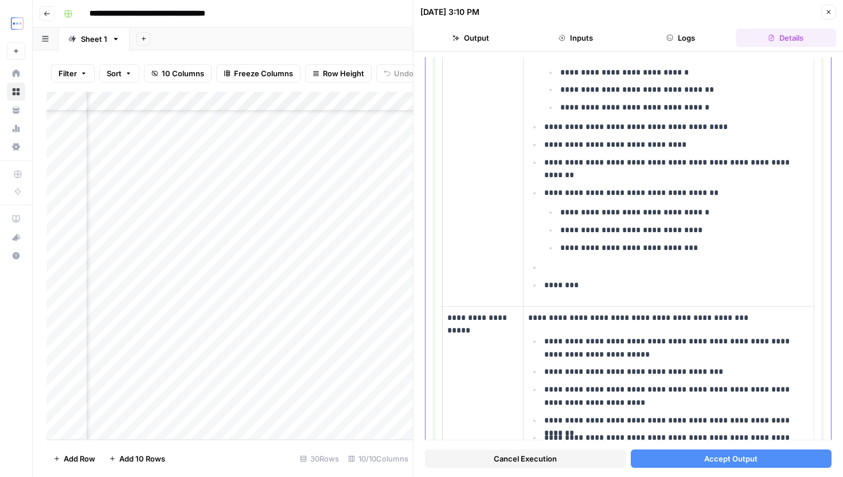
click at [566, 258] on ul "**********" at bounding box center [668, 89] width 281 height 404
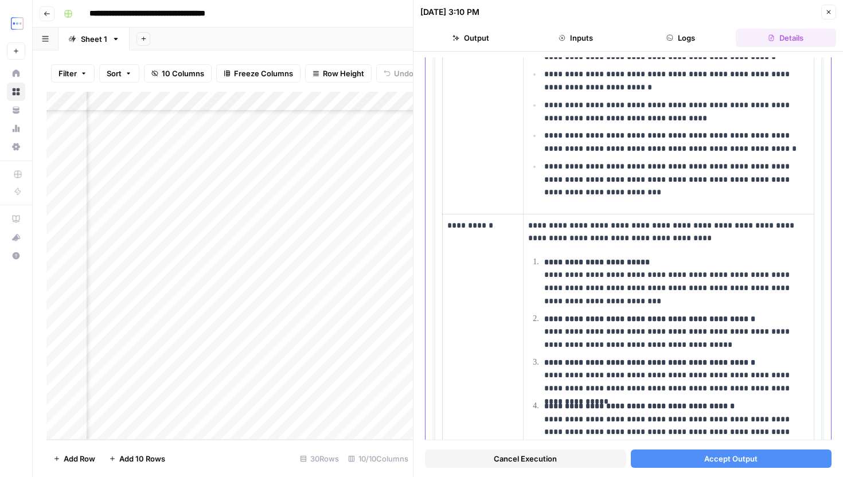
scroll to position [2048, 0]
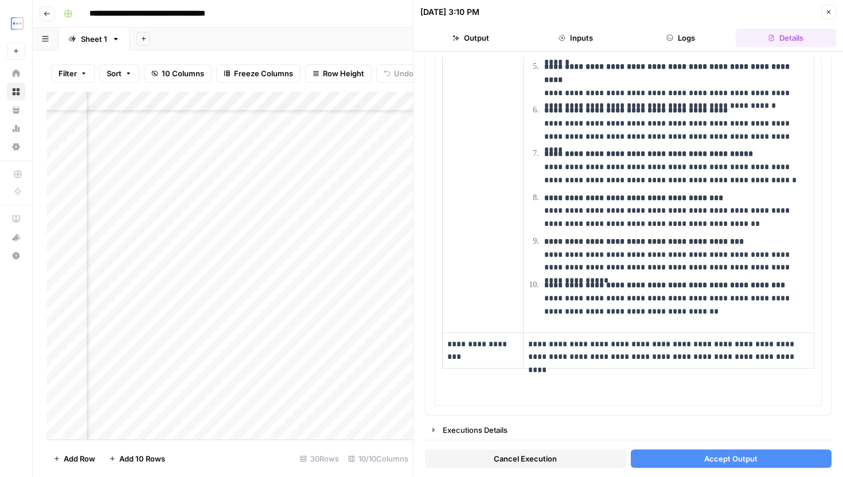
click at [686, 459] on button "Accept Output" at bounding box center [731, 459] width 201 height 18
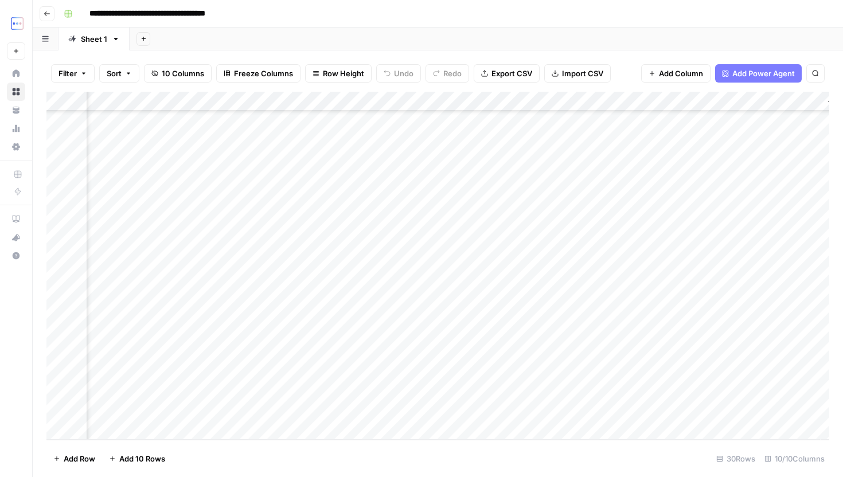
scroll to position [275, 435]
click at [609, 359] on div "Add Column" at bounding box center [437, 266] width 783 height 348
click at [609, 359] on input "**********" at bounding box center [655, 356] width 184 height 14
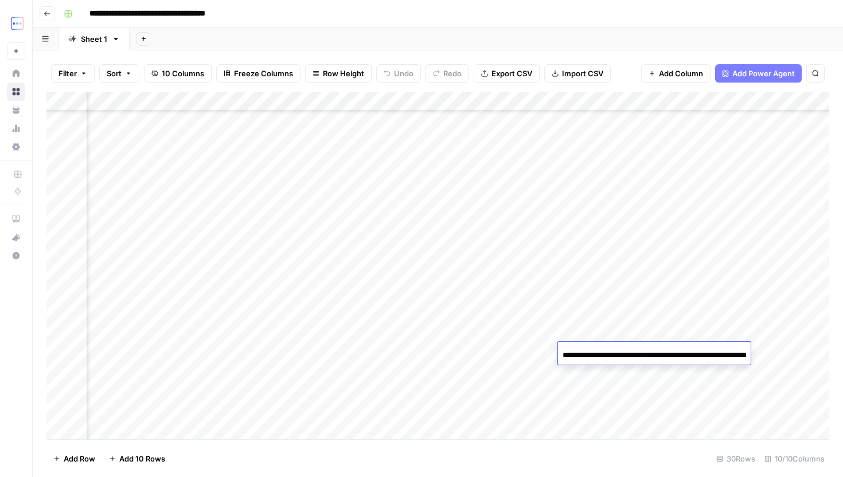
scroll to position [275, 294]
click at [334, 353] on div "Add Column" at bounding box center [437, 266] width 783 height 348
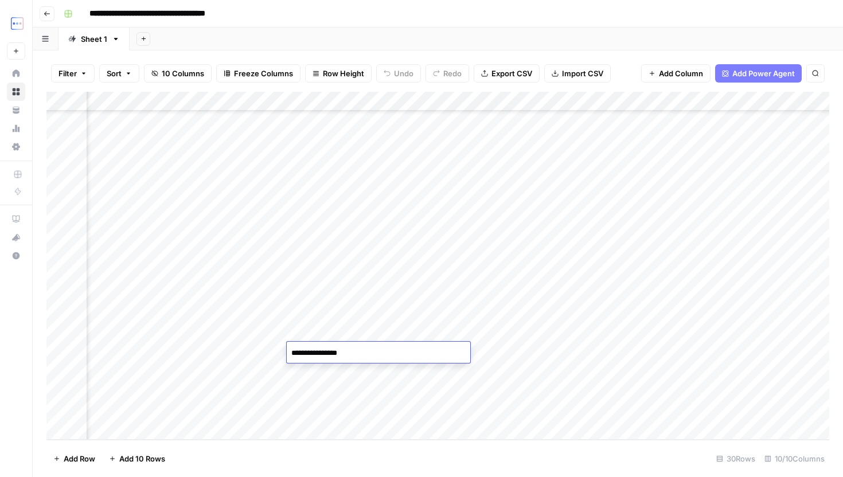
click at [746, 399] on div "Add Column" at bounding box center [437, 266] width 783 height 348
click at [684, 384] on div "Add Column" at bounding box center [437, 266] width 783 height 348
click at [676, 371] on div "Add Column" at bounding box center [437, 266] width 783 height 348
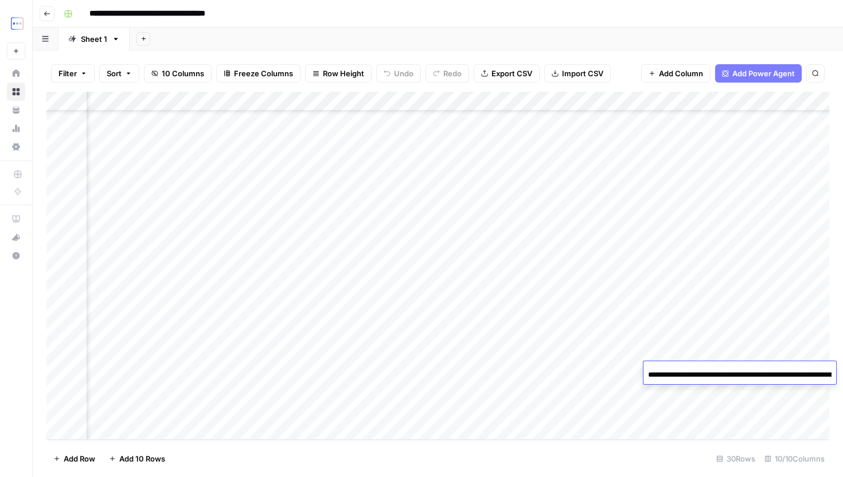
scroll to position [0, 157]
click at [672, 391] on div "Add Column" at bounding box center [437, 266] width 783 height 348
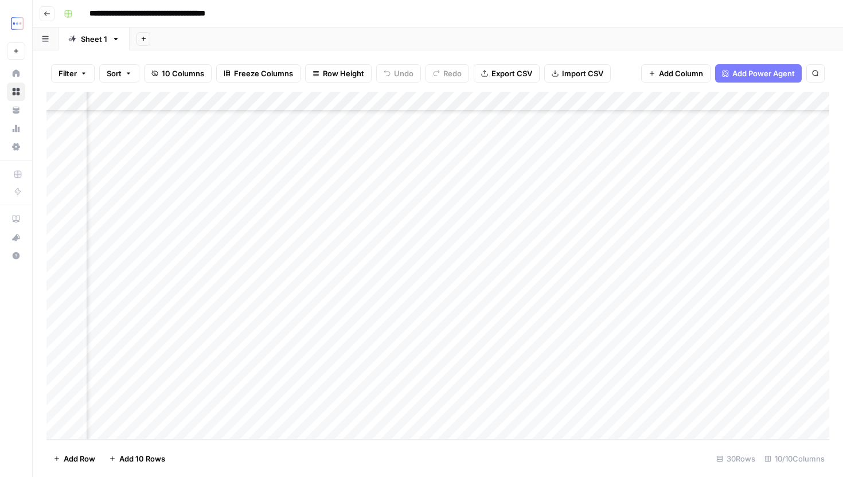
scroll to position [275, 318]
click at [712, 373] on div "Add Column" at bounding box center [437, 266] width 783 height 348
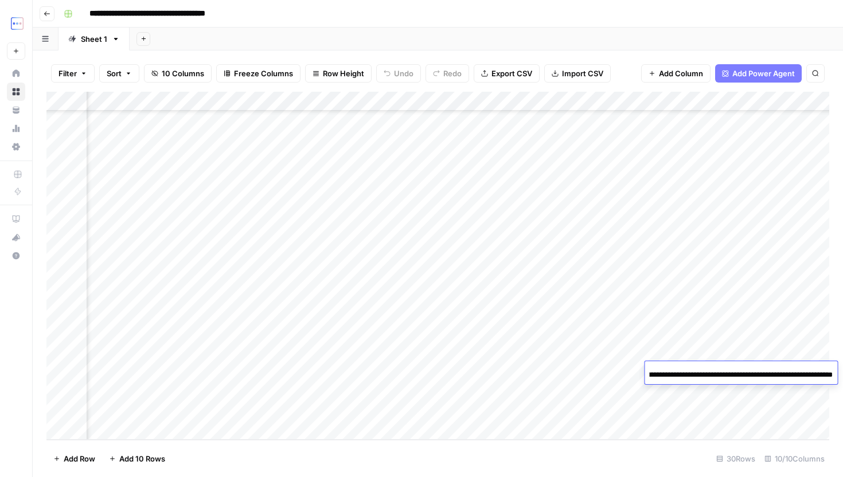
scroll to position [0, 0]
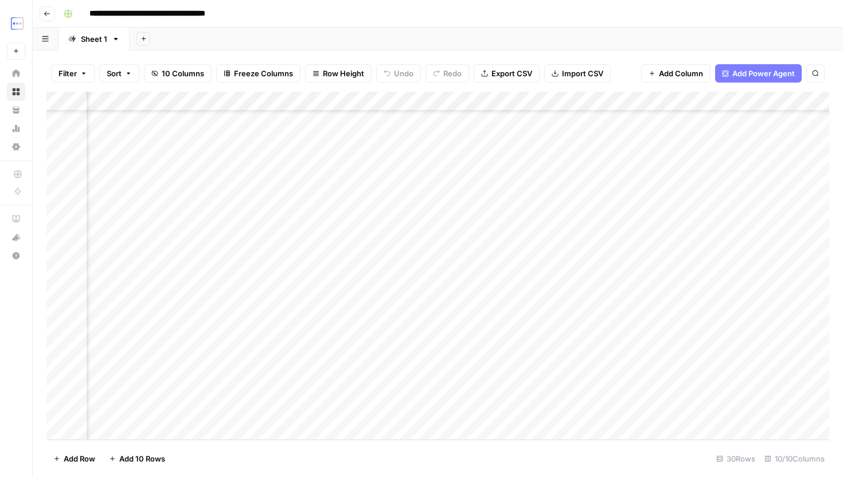
click at [602, 369] on div "Add Column" at bounding box center [437, 266] width 783 height 348
click at [667, 375] on div "Add Column" at bounding box center [437, 266] width 783 height 348
click at [607, 373] on div "Add Column" at bounding box center [437, 266] width 783 height 348
click at [515, 380] on div "Add Column" at bounding box center [437, 266] width 783 height 348
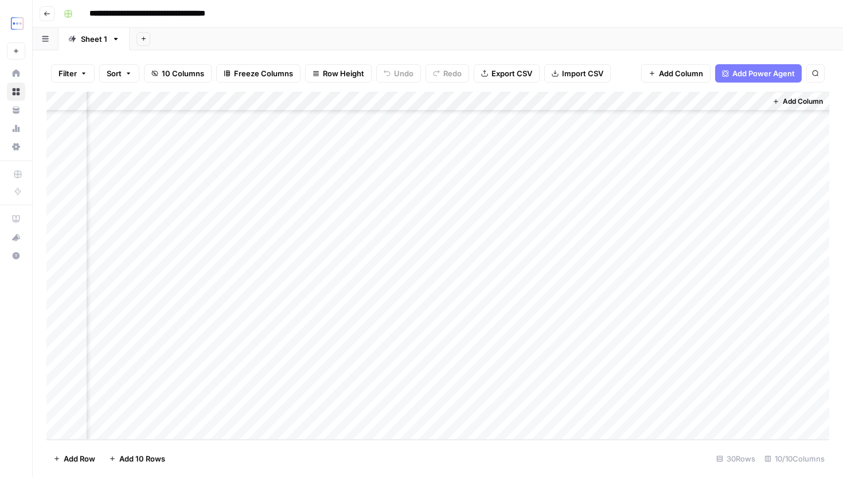
click at [542, 373] on div "Add Column" at bounding box center [437, 266] width 783 height 348
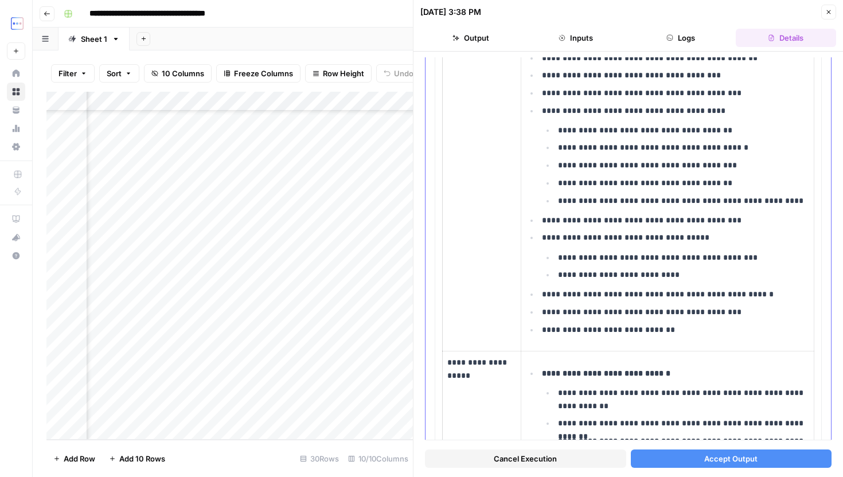
scroll to position [909, 0]
click at [726, 313] on p "**********" at bounding box center [675, 311] width 267 height 13
click at [746, 324] on li "**********" at bounding box center [674, 329] width 271 height 14
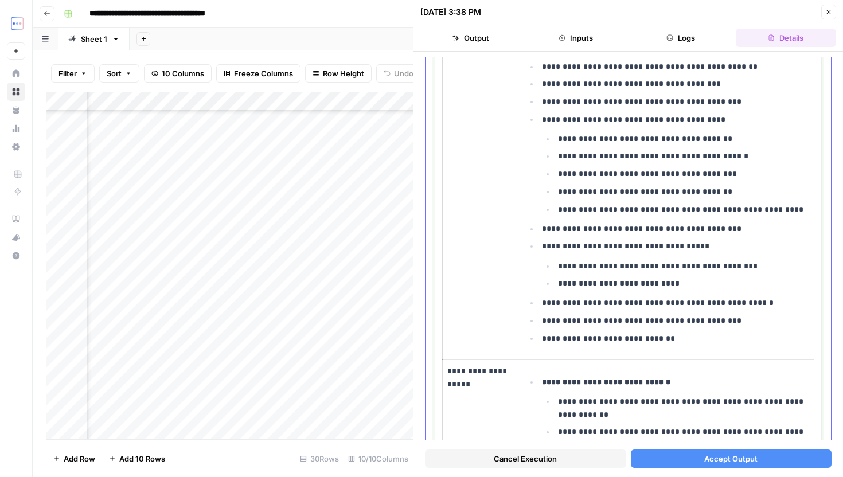
scroll to position [899, 0]
drag, startPoint x: 728, startPoint y: 324, endPoint x: 696, endPoint y: 324, distance: 32.1
click at [696, 324] on p "**********" at bounding box center [675, 322] width 267 height 13
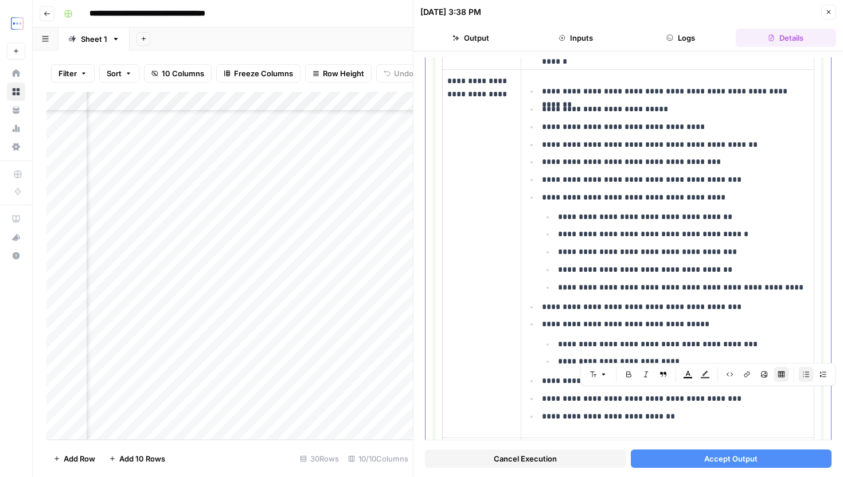
scroll to position [826, 0]
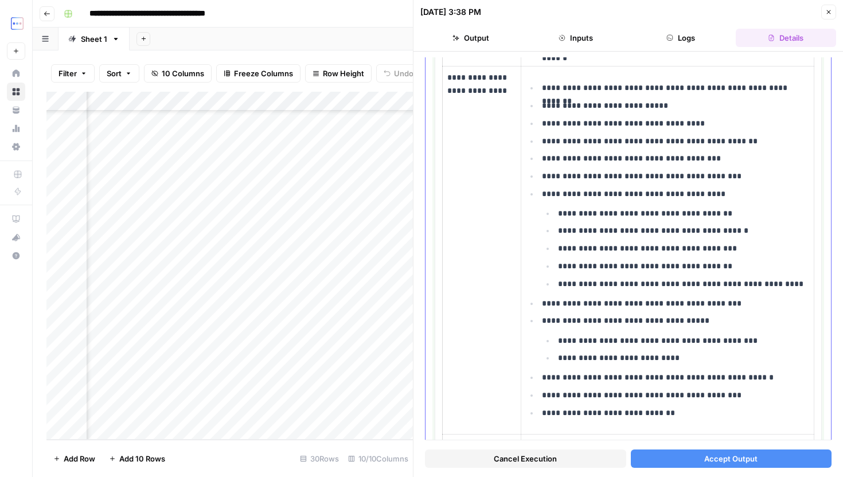
click at [696, 324] on p "**********" at bounding box center [675, 320] width 267 height 13
drag, startPoint x: 536, startPoint y: 399, endPoint x: 785, endPoint y: 397, distance: 249.6
click at [785, 397] on ul "**********" at bounding box center [667, 250] width 283 height 338
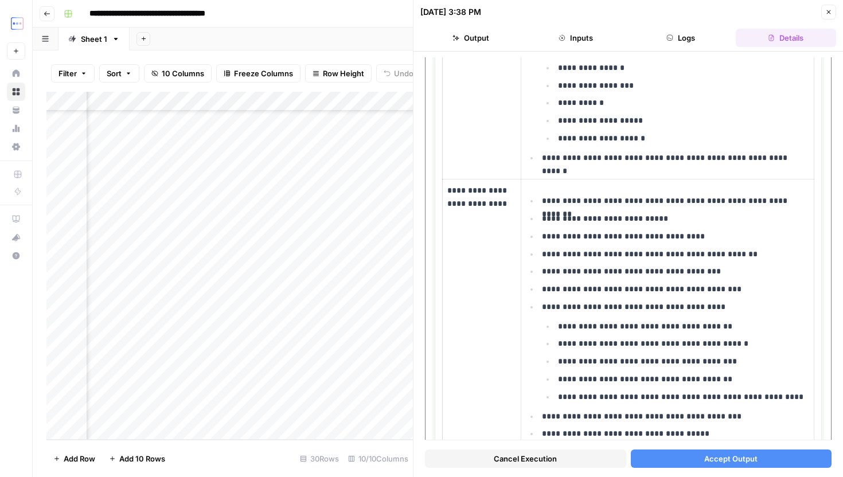
scroll to position [635, 0]
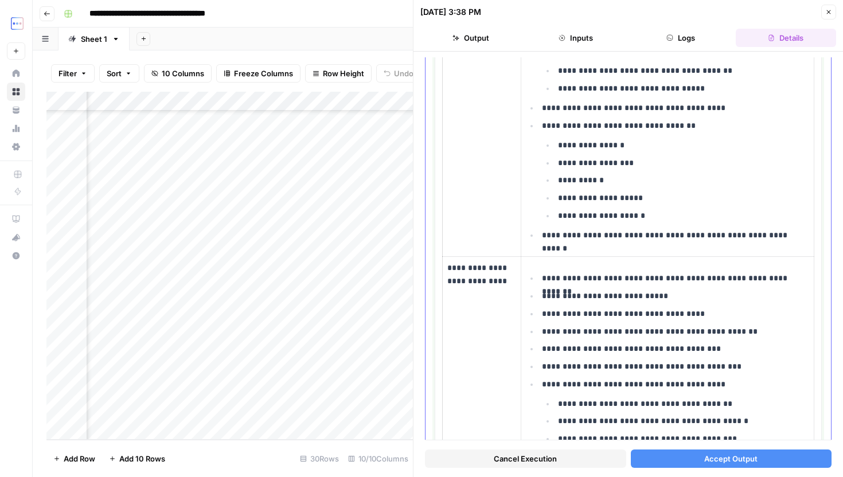
click at [791, 278] on p "**********" at bounding box center [675, 278] width 267 height 13
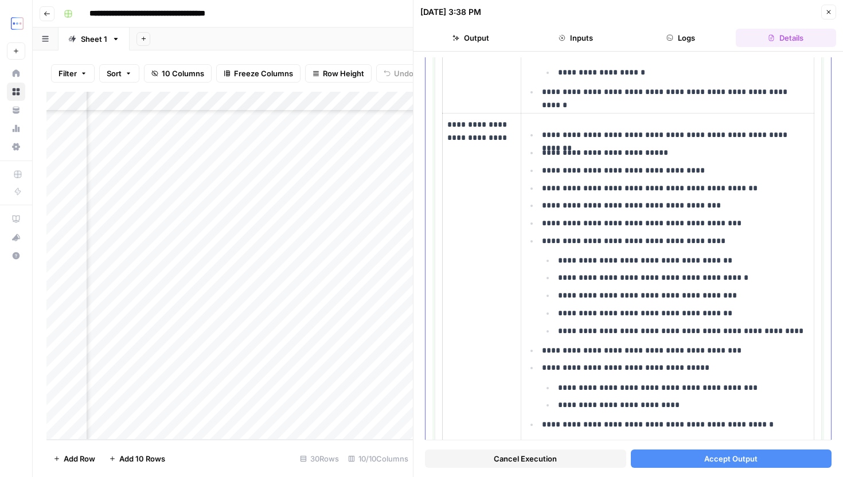
scroll to position [784, 0]
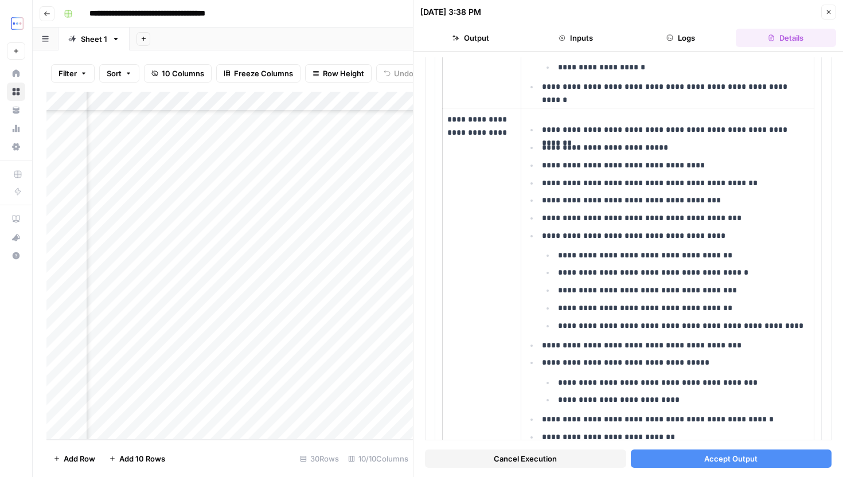
click at [724, 460] on span "Accept Output" at bounding box center [731, 458] width 53 height 11
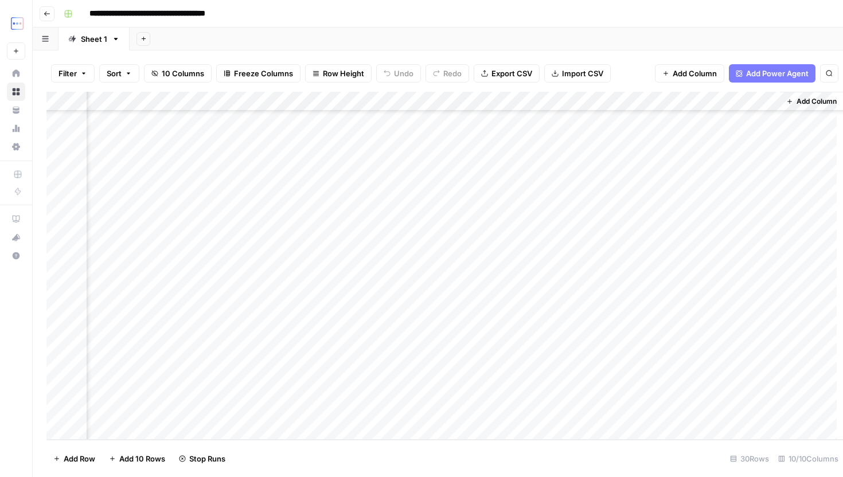
scroll to position [275, 422]
click at [610, 375] on div "Add Column" at bounding box center [437, 266] width 783 height 348
click at [611, 375] on div "Add Column" at bounding box center [437, 266] width 783 height 348
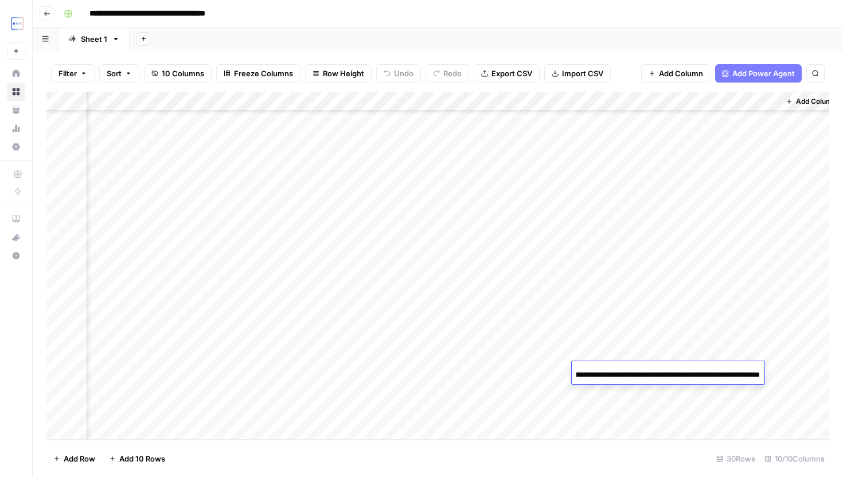
scroll to position [0, 0]
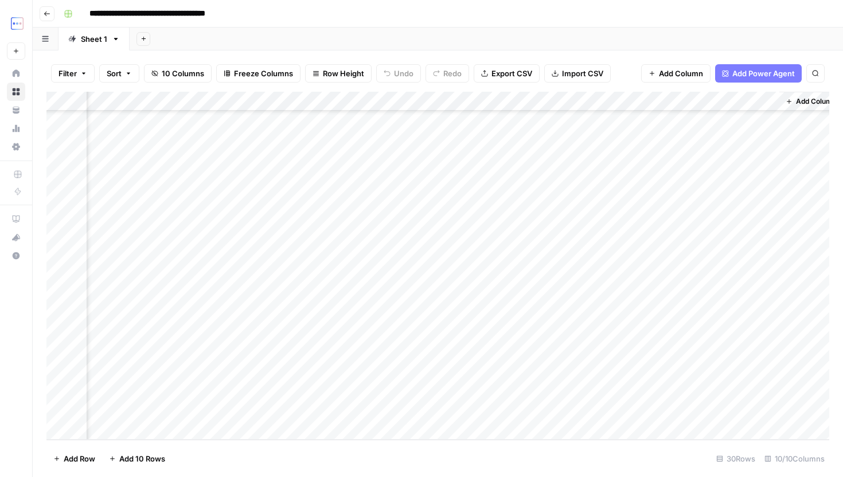
click at [532, 356] on div "Add Column" at bounding box center [437, 266] width 783 height 348
click at [546, 352] on div "Add Column" at bounding box center [437, 266] width 783 height 348
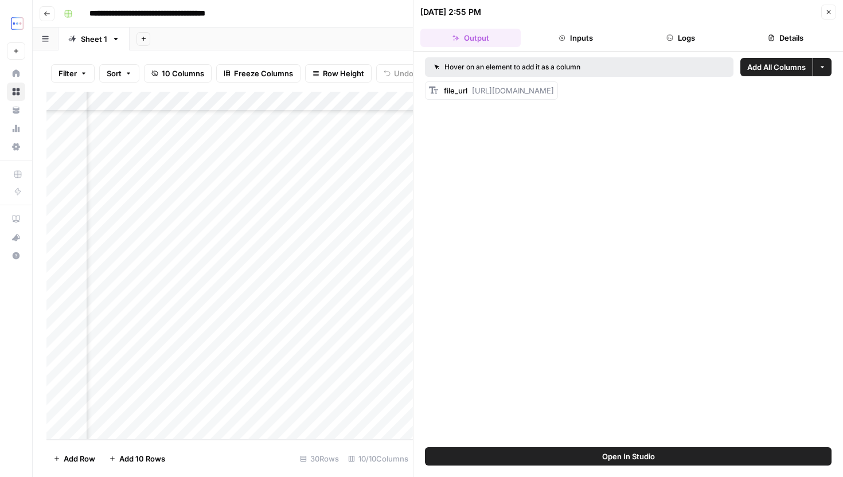
click at [574, 39] on button "Inputs" at bounding box center [576, 38] width 100 height 18
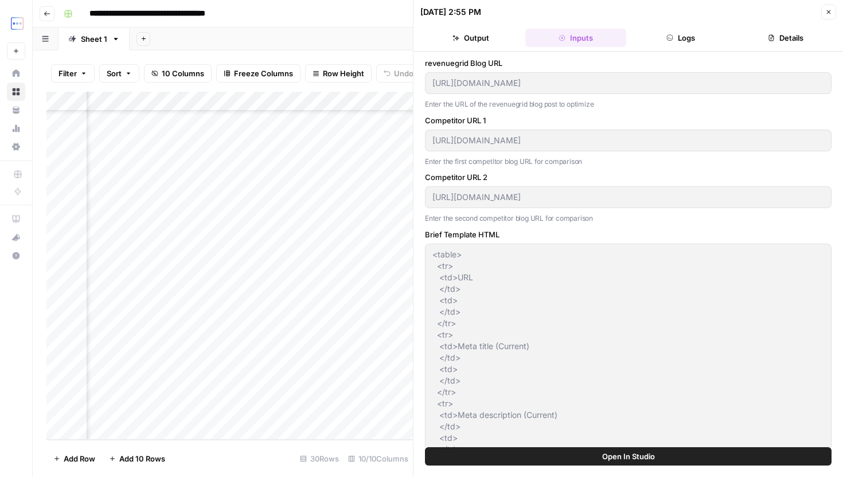
type input "Revenue Grid"
click at [680, 49] on header "[DATE] 2:55 PM Close Output Inputs Logs Details" at bounding box center [629, 26] width 430 height 52
click at [680, 40] on button "Logs" at bounding box center [681, 38] width 100 height 18
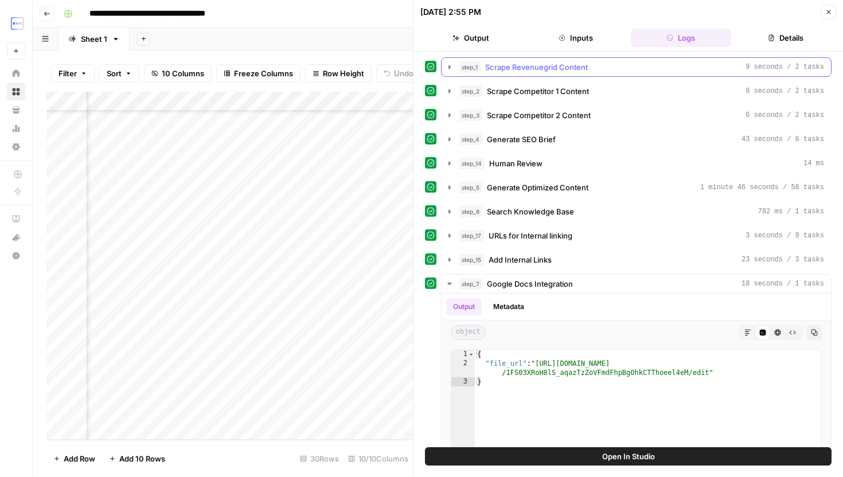
click at [566, 67] on span "Scrape Revenuegrid Content" at bounding box center [536, 66] width 103 height 11
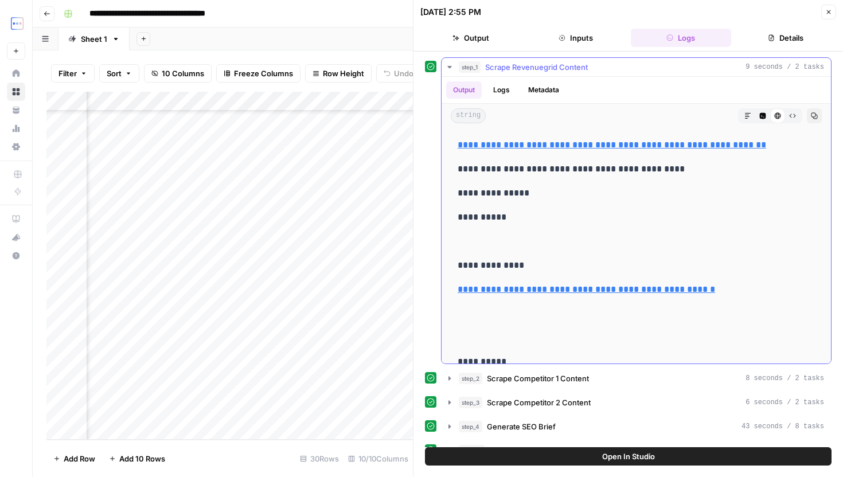
scroll to position [9152, 0]
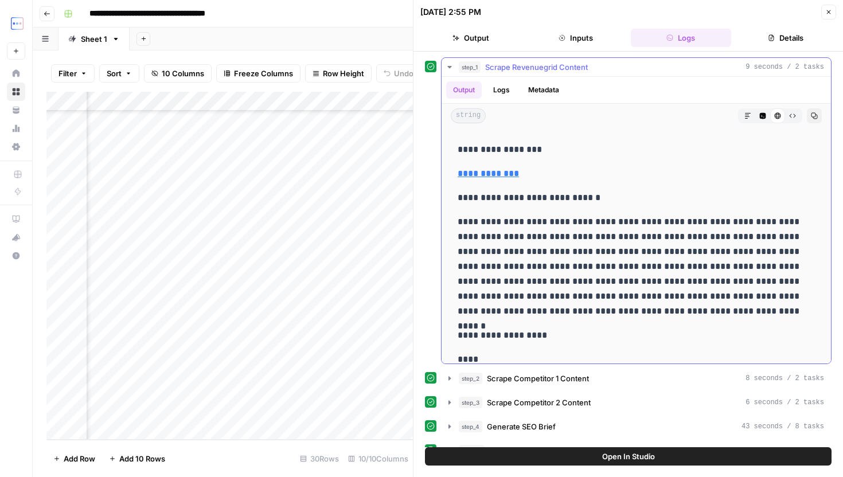
click at [512, 57] on div "**********" at bounding box center [636, 210] width 391 height 307
click at [827, 17] on button "Close" at bounding box center [829, 12] width 15 height 15
